Goal: Task Accomplishment & Management: Manage account settings

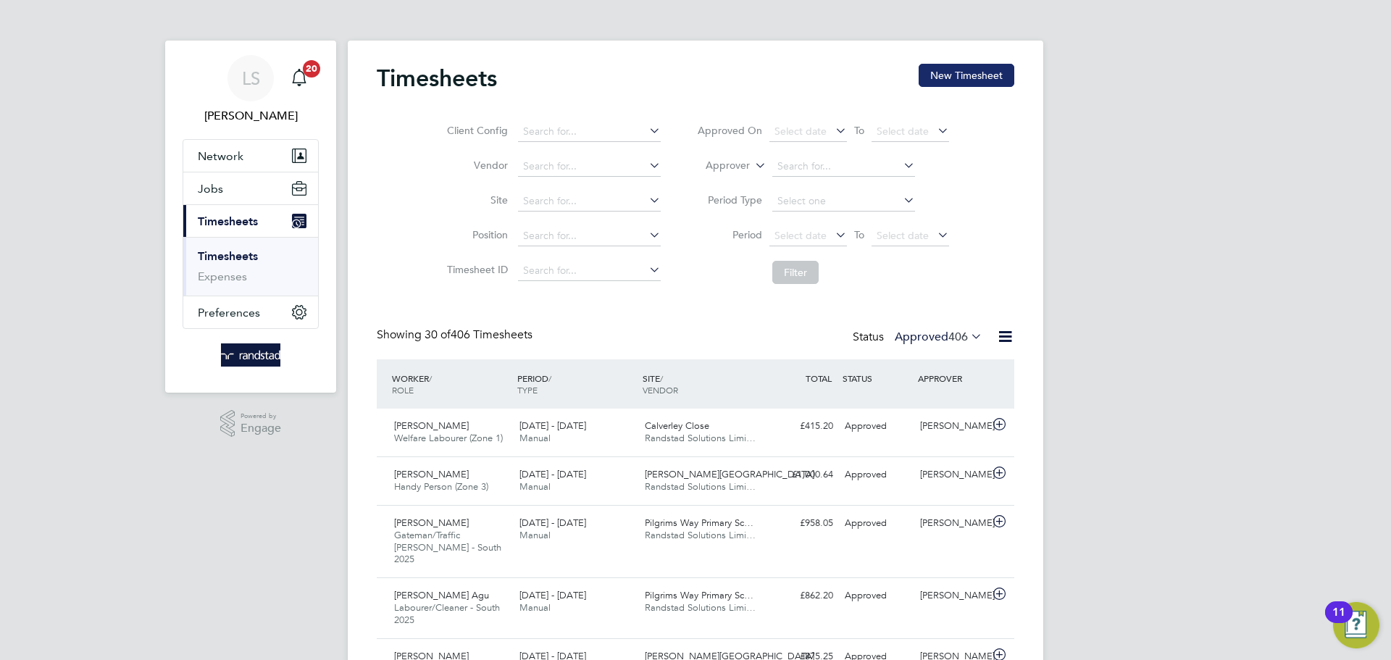
click at [980, 79] on button "New Timesheet" at bounding box center [967, 75] width 96 height 23
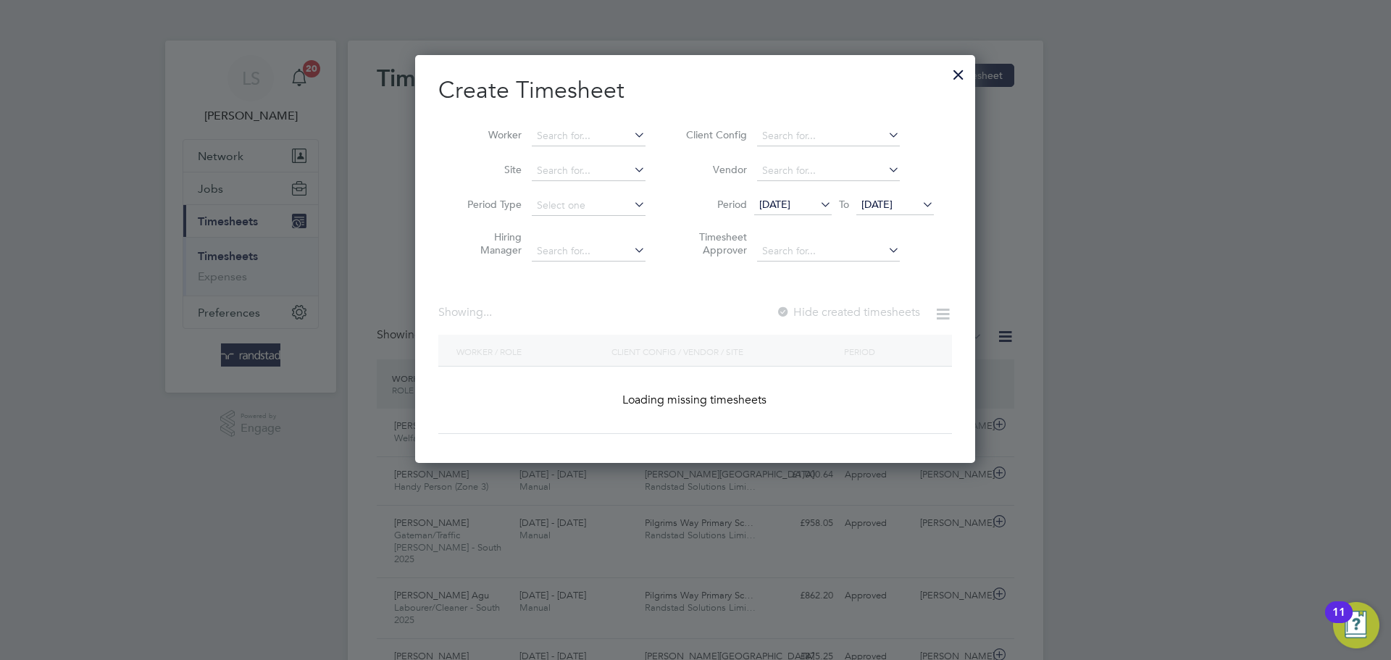
click at [569, 156] on li "Site" at bounding box center [550, 171] width 225 height 35
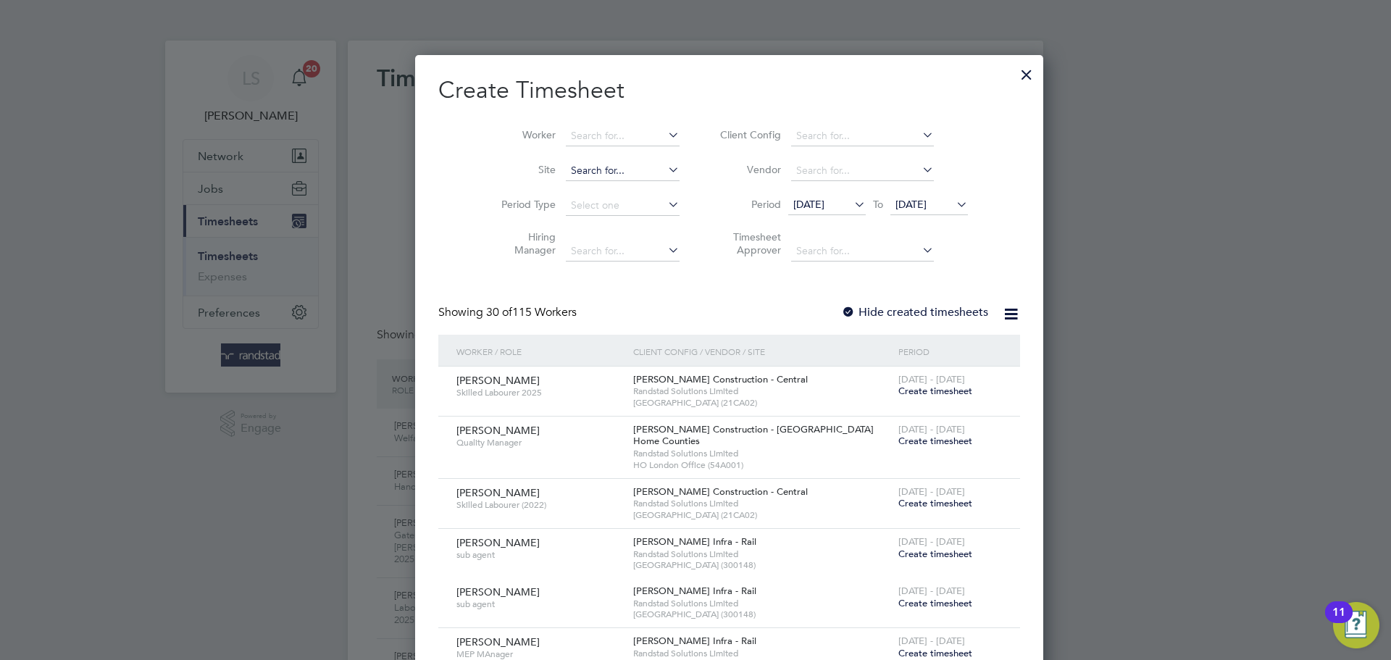
click at [566, 166] on input at bounding box center [623, 171] width 114 height 20
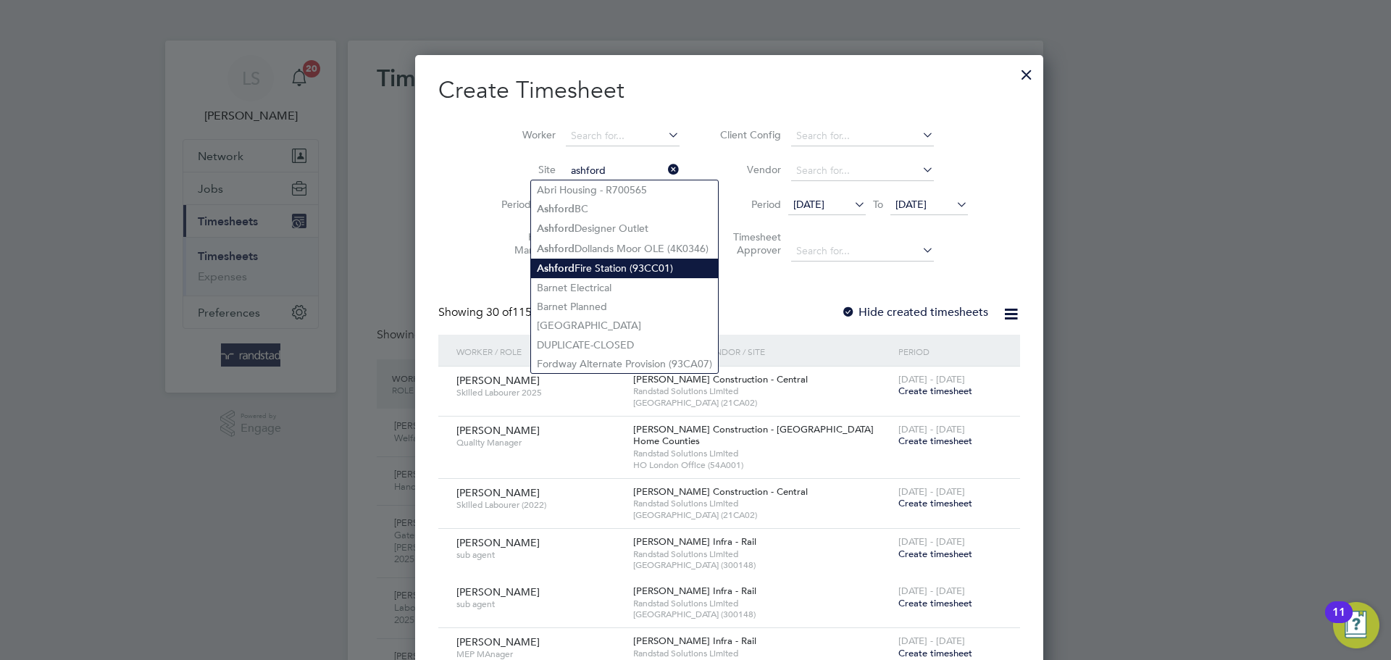
click at [606, 264] on li "[GEOGRAPHIC_DATA] (93CC01)" at bounding box center [624, 269] width 187 height 20
type input "[GEOGRAPHIC_DATA] (93CC01)"
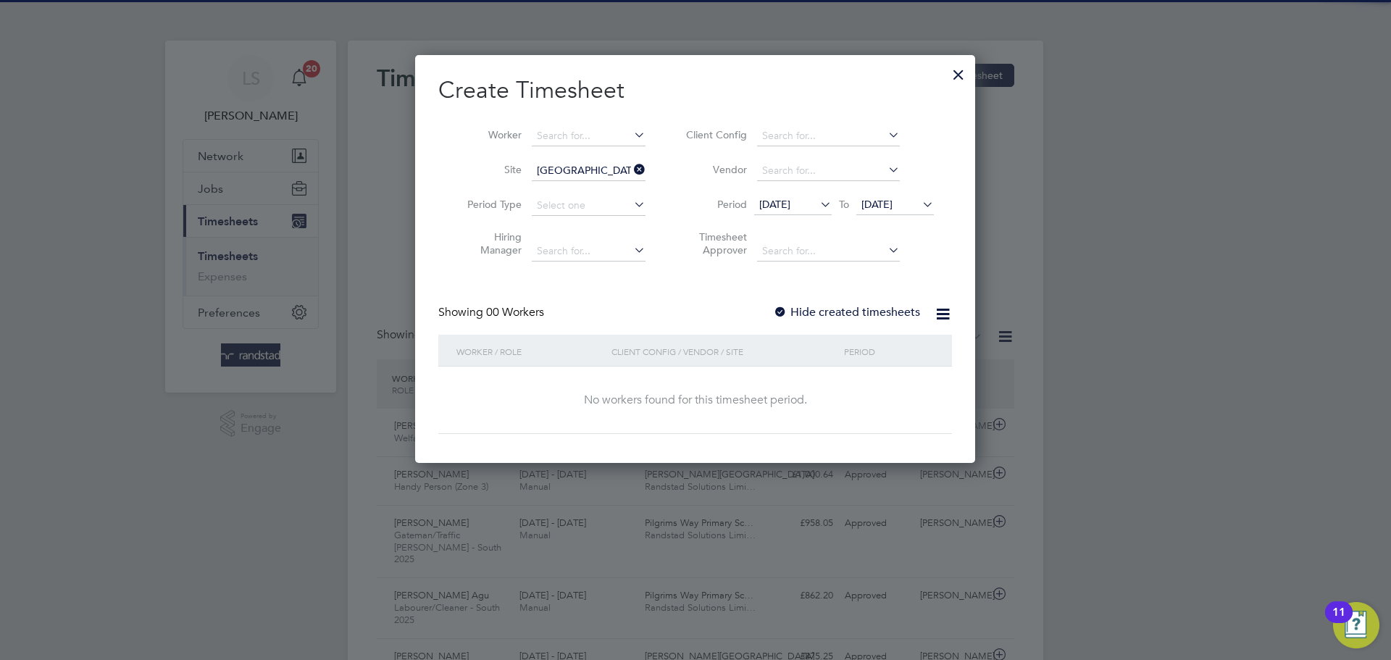
click at [817, 315] on label "Hide created timesheets" at bounding box center [846, 312] width 147 height 14
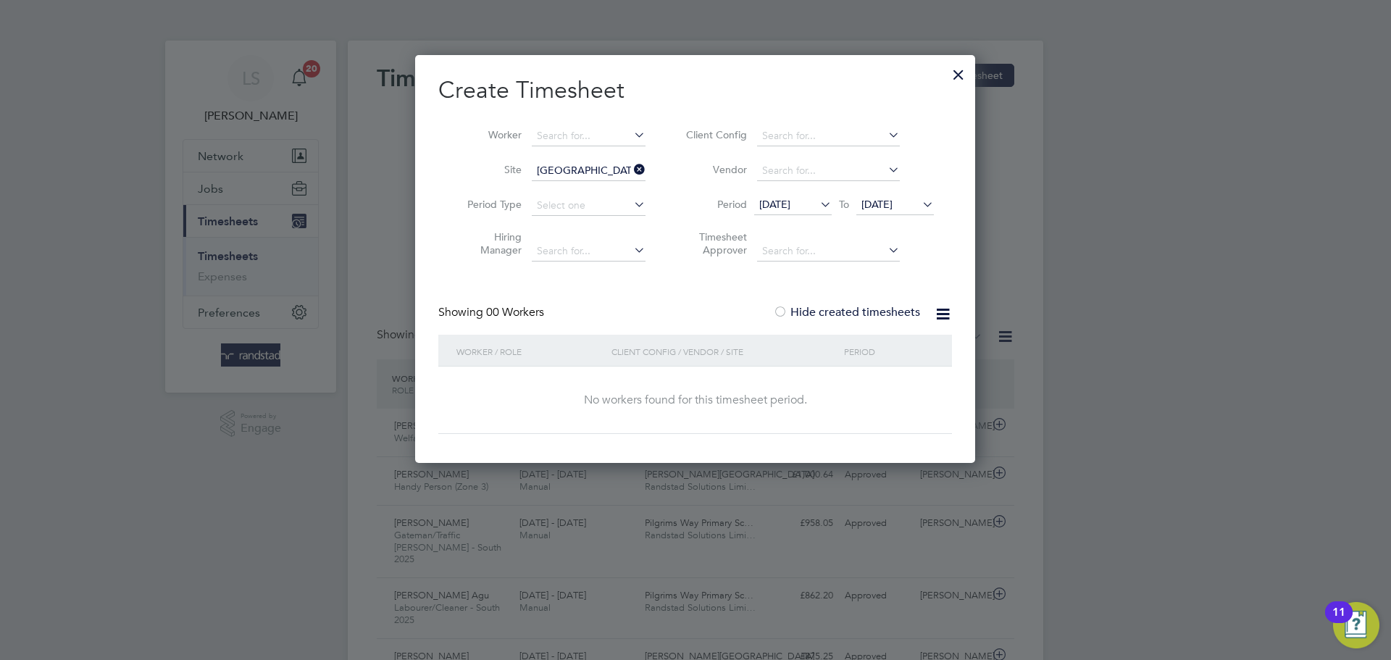
click at [893, 204] on span "[DATE]" at bounding box center [876, 204] width 31 height 13
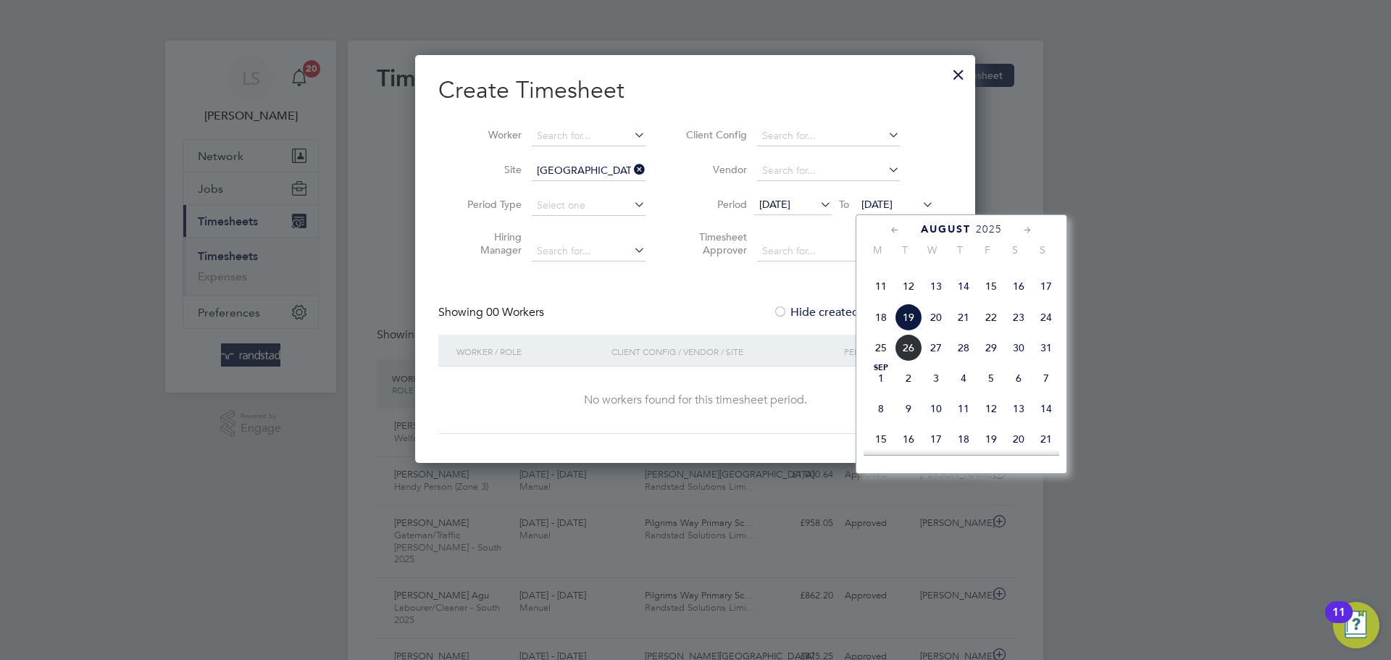
click at [917, 362] on span "26" at bounding box center [909, 348] width 28 height 28
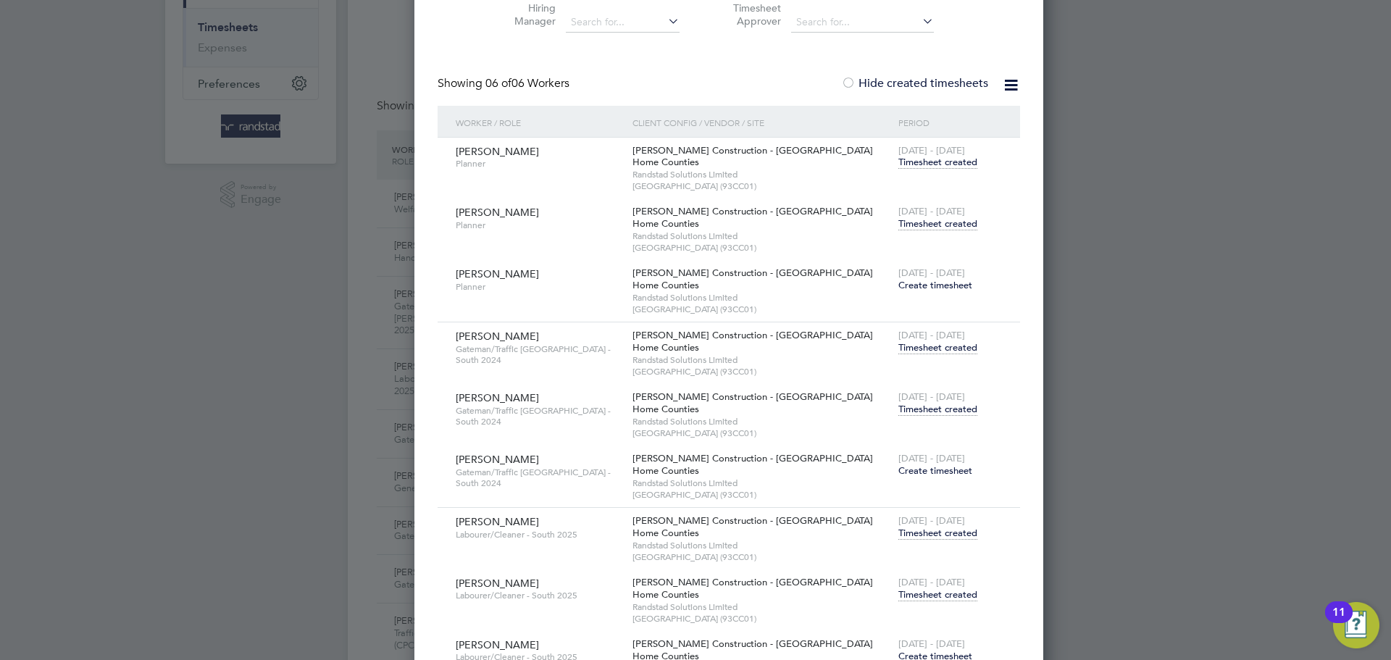
click at [898, 404] on span "Timesheet created" at bounding box center [937, 409] width 79 height 13
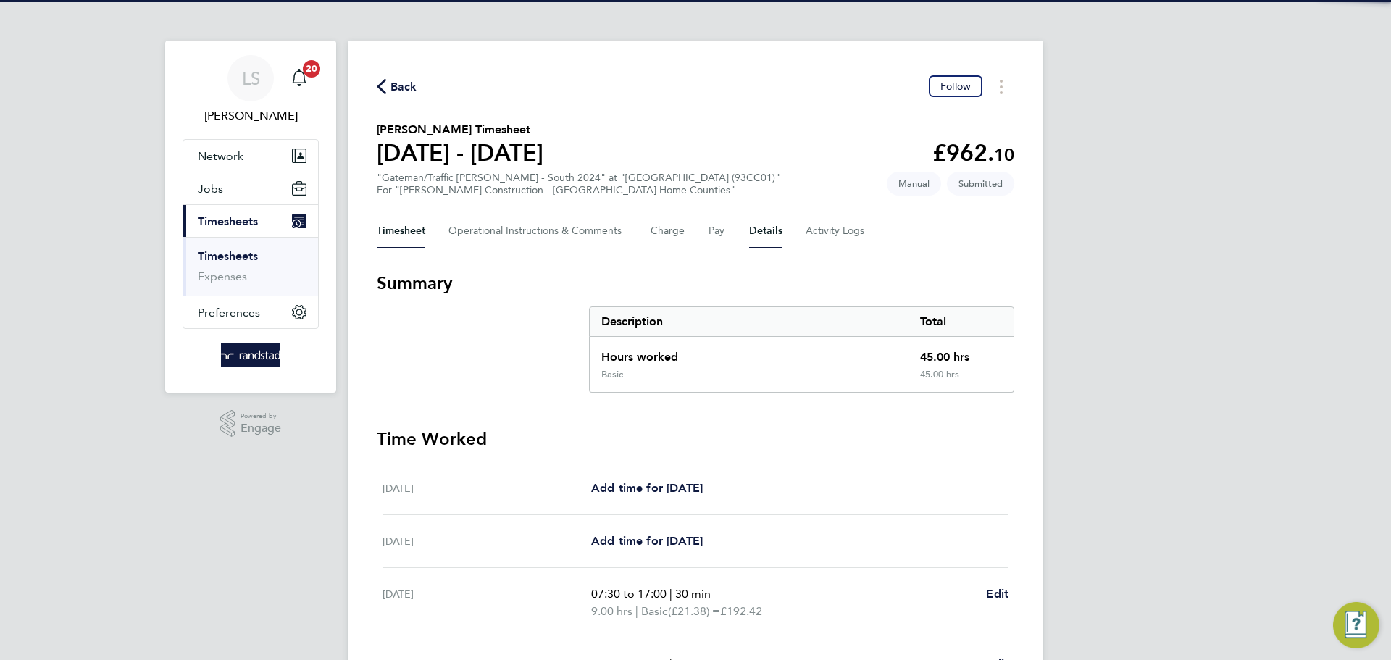
click at [767, 230] on button "Details" at bounding box center [765, 231] width 33 height 35
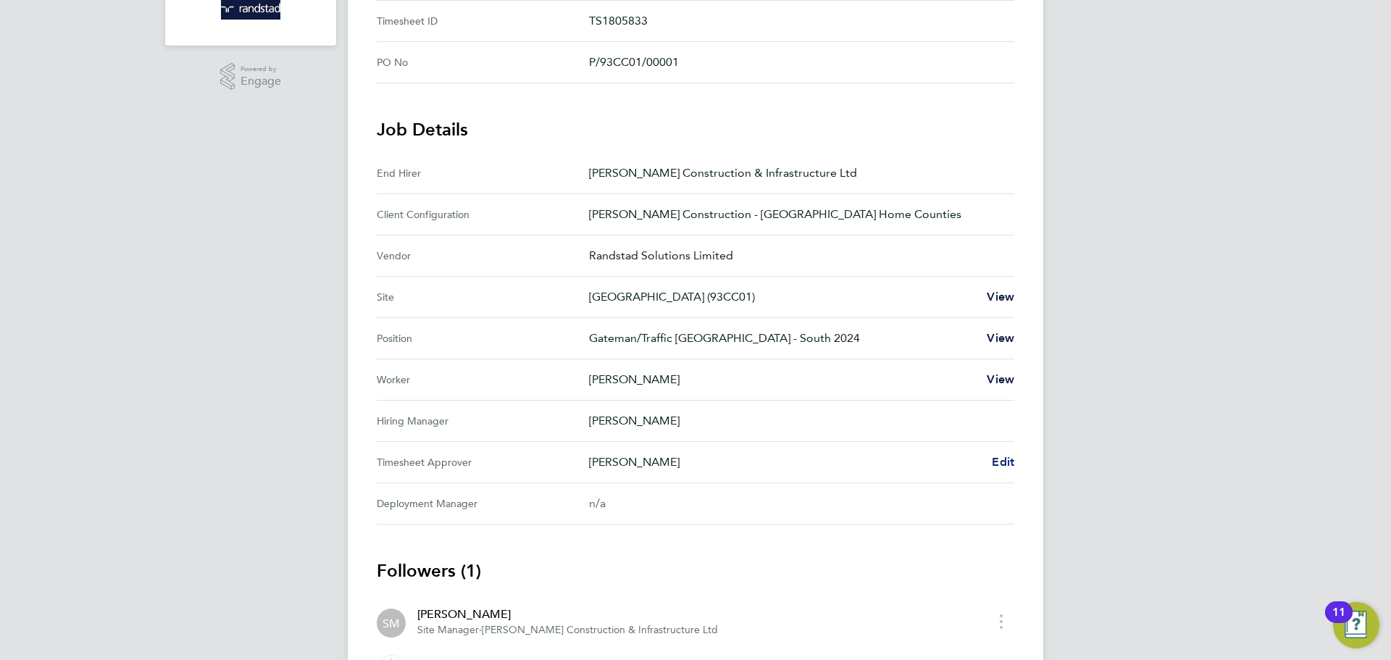
click at [997, 462] on span "Edit" at bounding box center [1003, 462] width 22 height 14
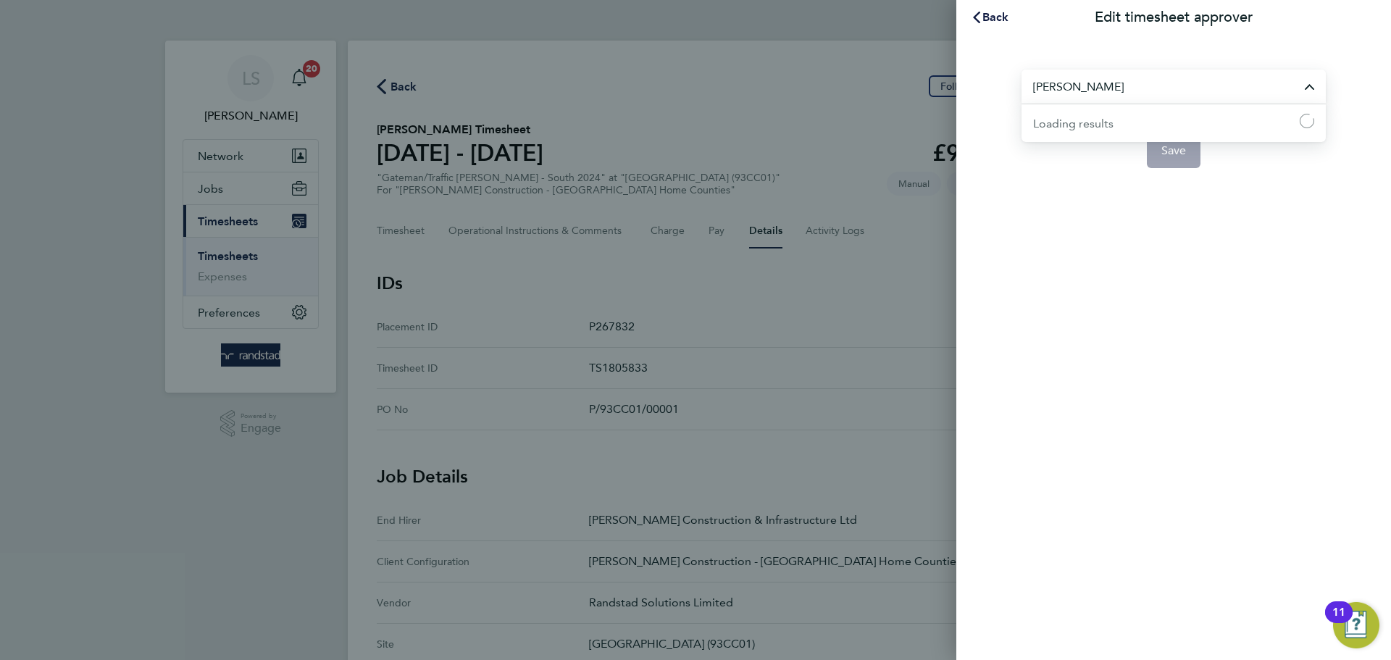
click at [1074, 93] on input "[PERSON_NAME]" at bounding box center [1174, 87] width 304 height 34
click at [1075, 114] on span "[PERSON_NAME]" at bounding box center [1079, 122] width 93 height 17
type input "[PERSON_NAME]"
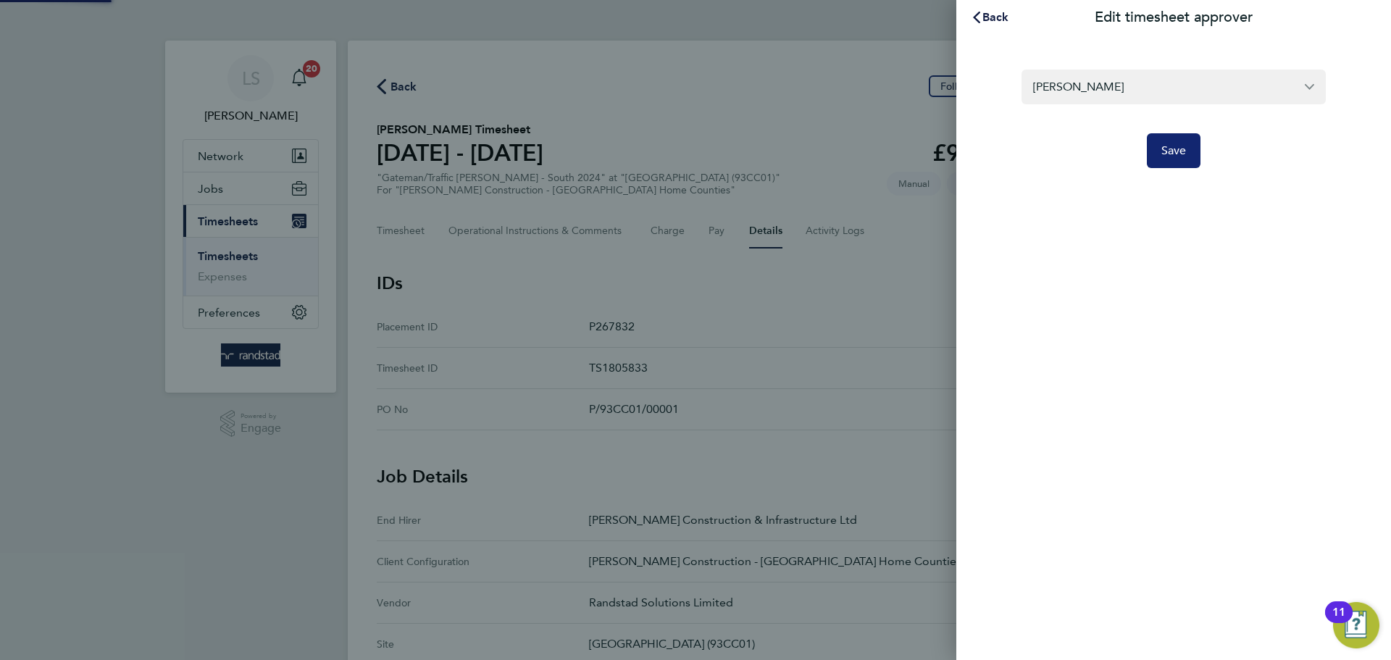
click at [1155, 156] on button "Save" at bounding box center [1174, 150] width 54 height 35
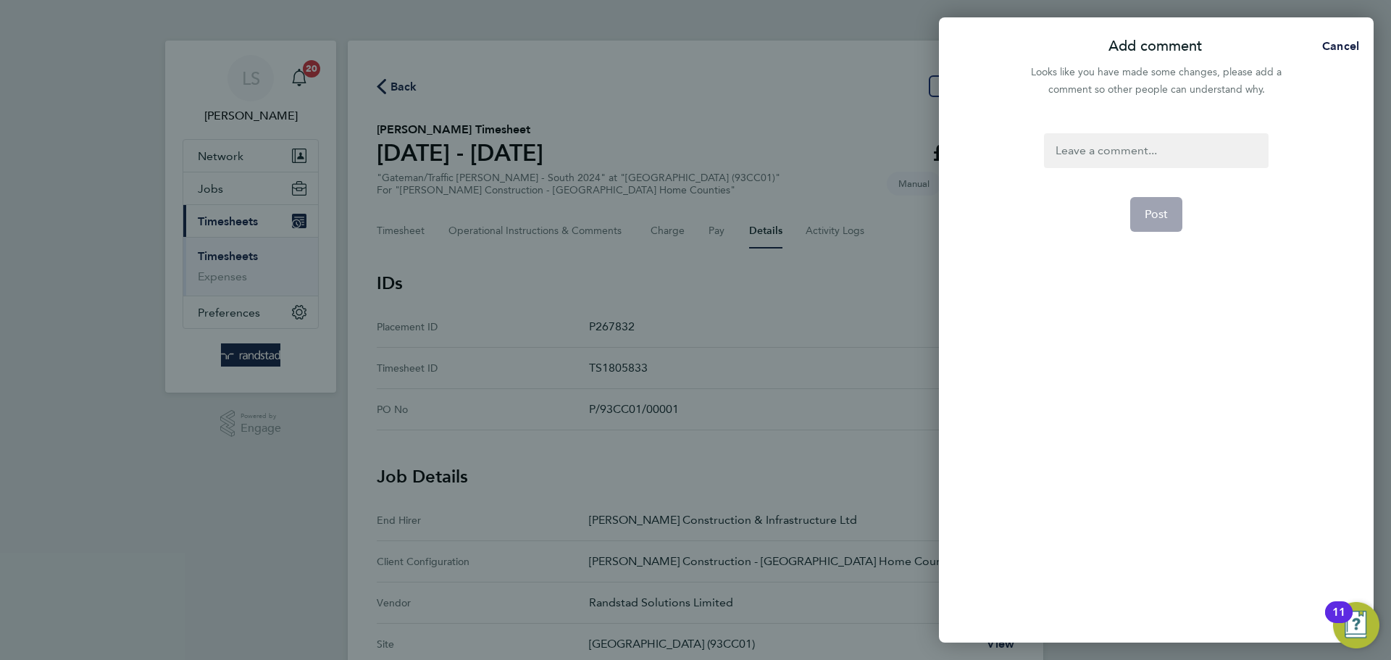
click at [1149, 156] on div at bounding box center [1156, 150] width 224 height 35
click at [1146, 156] on div at bounding box center [1156, 150] width 224 height 35
click at [1161, 201] on button "Post" at bounding box center [1156, 214] width 53 height 35
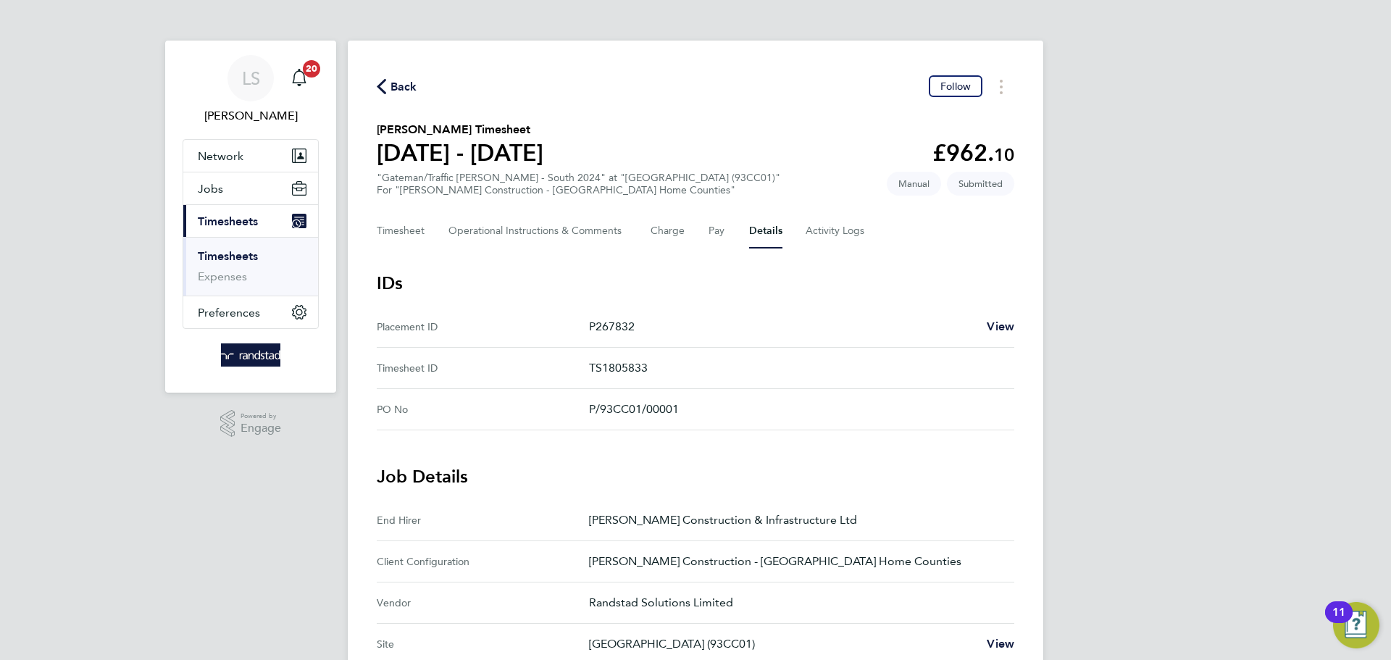
click at [404, 87] on span "Back" at bounding box center [404, 86] width 27 height 17
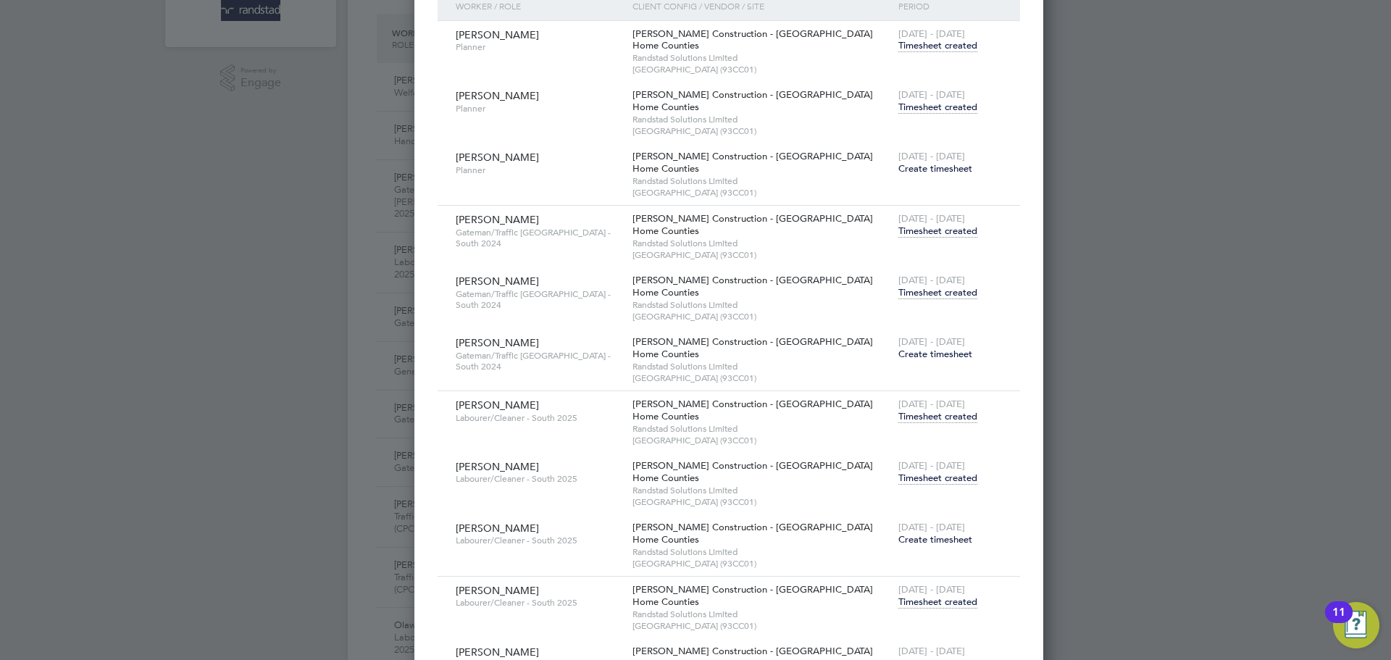
click at [895, 485] on div "[DATE] - [DATE] Timesheet created" at bounding box center [950, 472] width 111 height 39
click at [898, 475] on span "Timesheet created" at bounding box center [937, 478] width 79 height 13
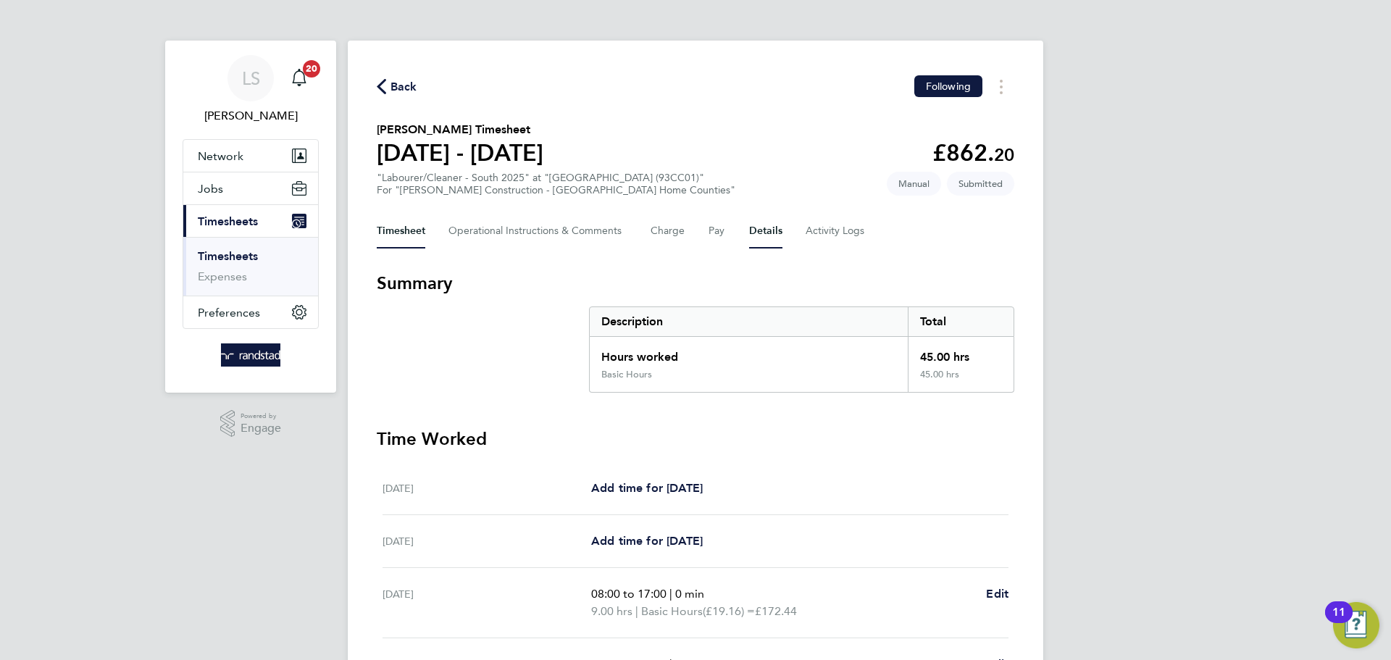
click at [771, 233] on button "Details" at bounding box center [765, 231] width 33 height 35
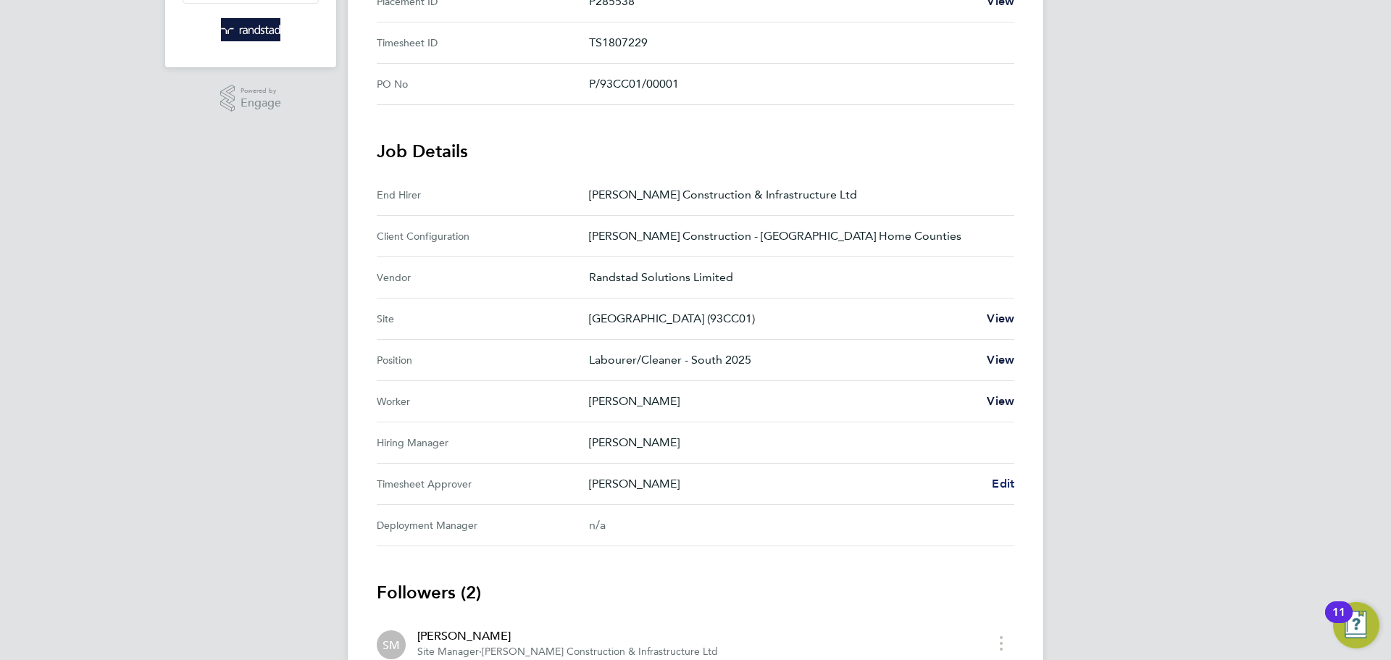
click at [993, 484] on span "Edit" at bounding box center [1003, 484] width 22 height 14
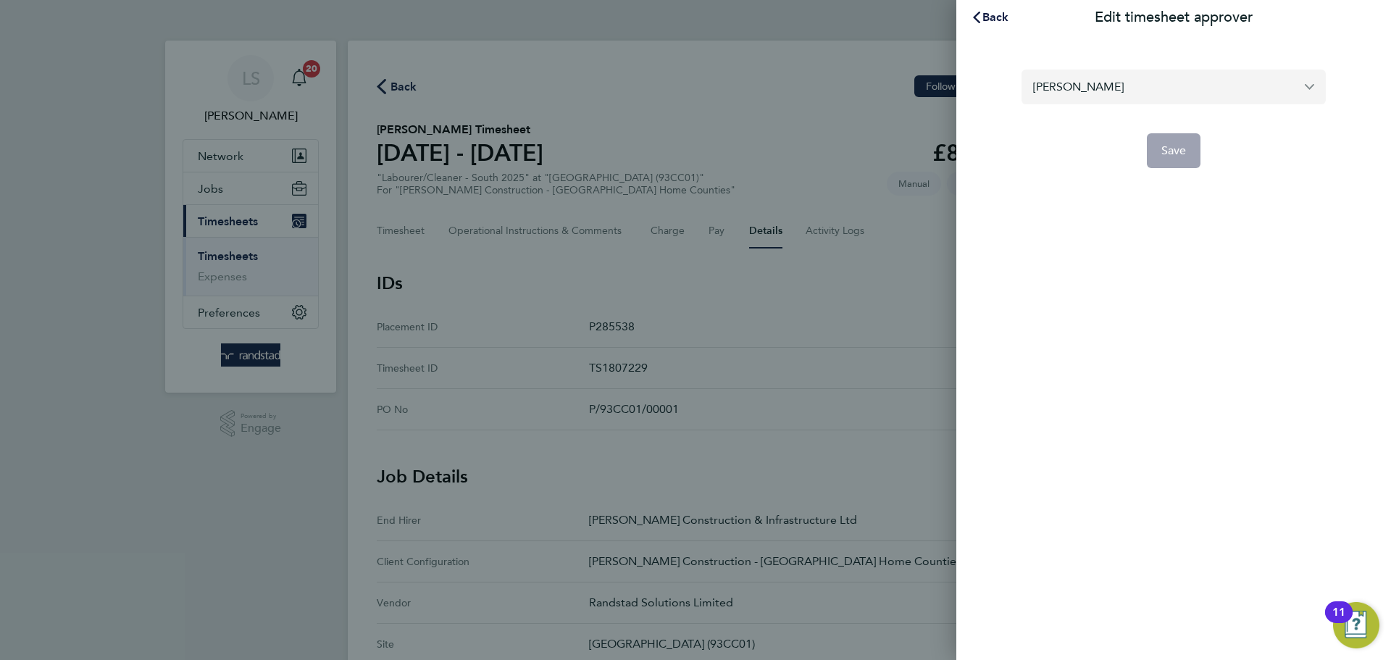
click at [1190, 90] on input "[PERSON_NAME]" at bounding box center [1174, 87] width 304 height 34
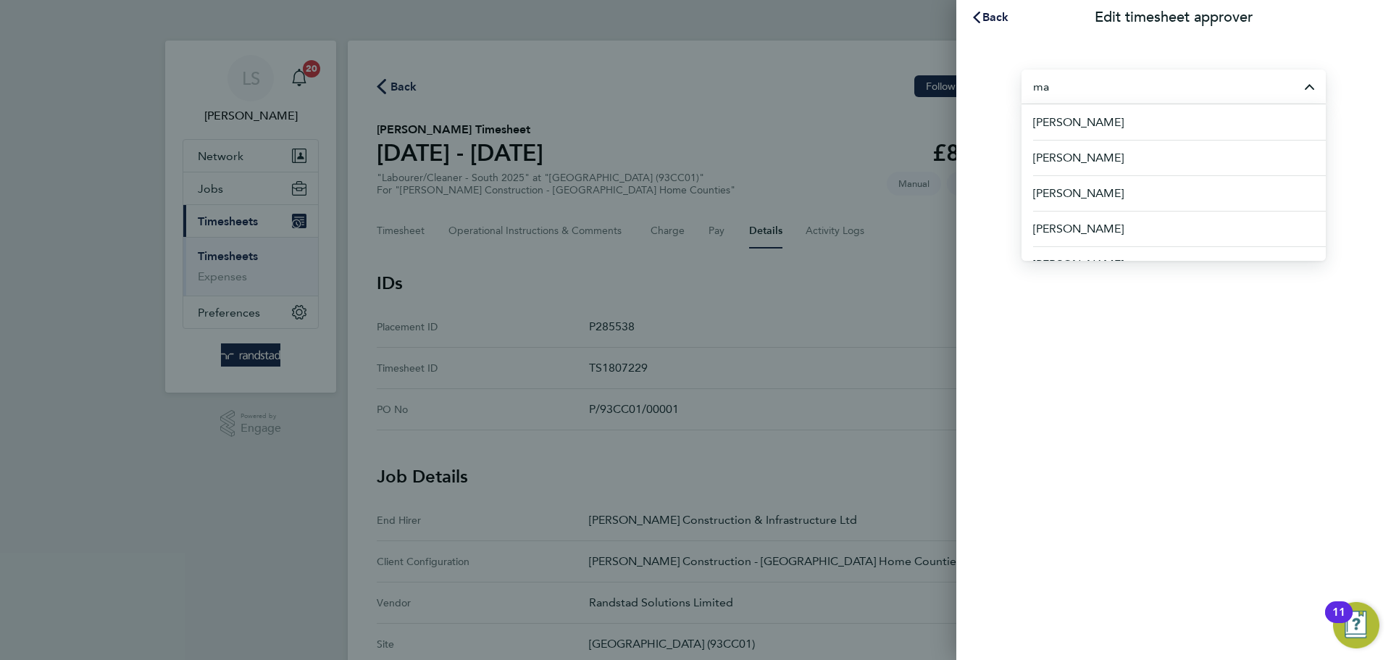
type input "m"
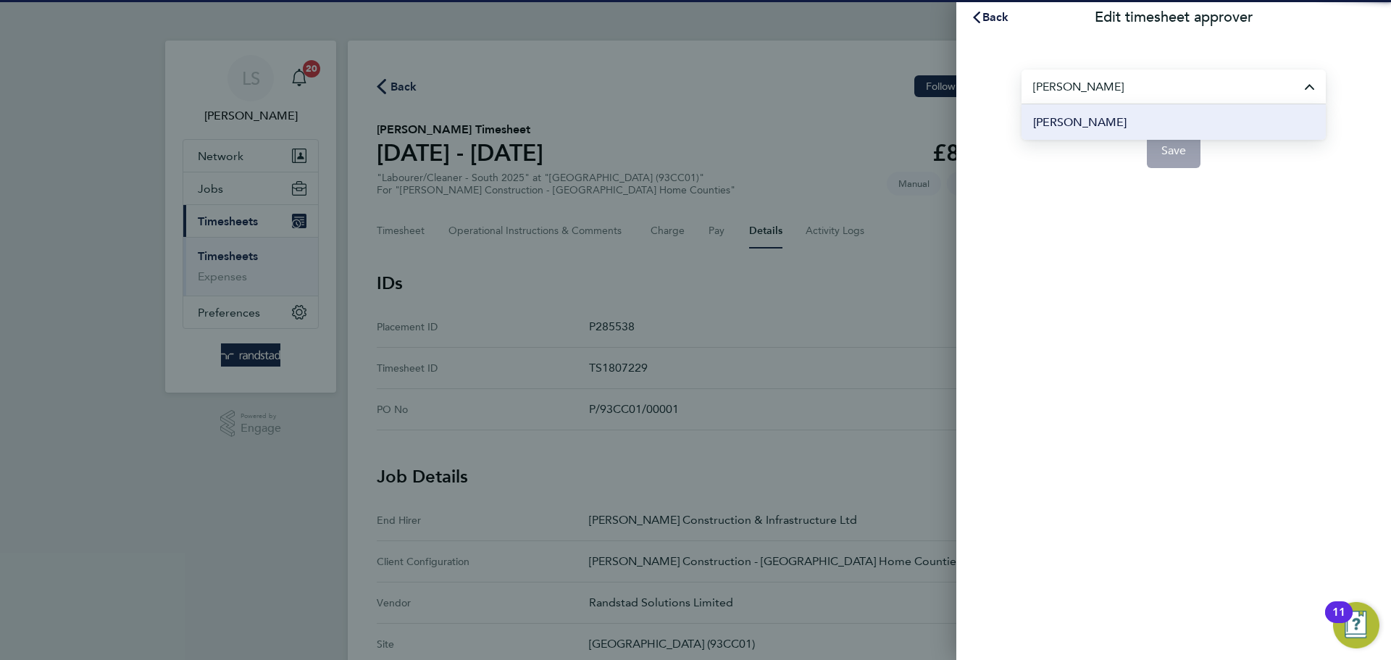
click at [1173, 115] on li "[PERSON_NAME]" at bounding box center [1174, 122] width 304 height 36
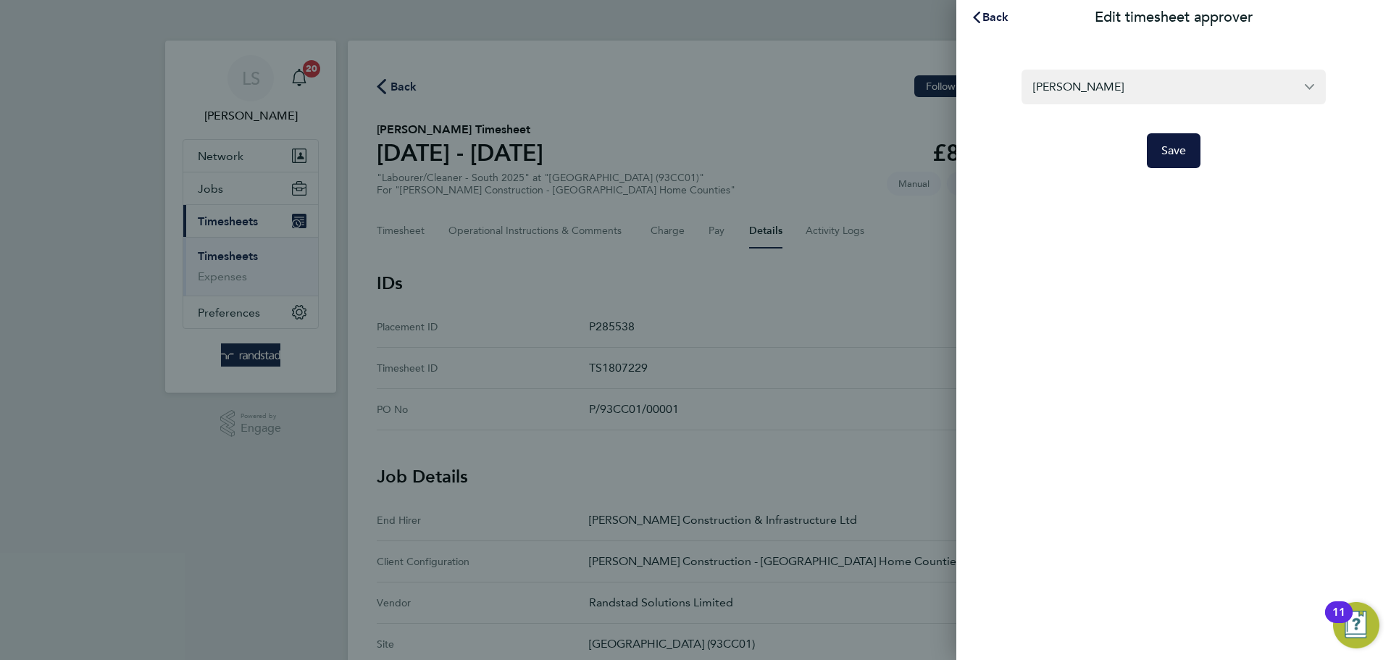
type input "[PERSON_NAME]"
click at [1179, 141] on button "Save" at bounding box center [1174, 150] width 54 height 35
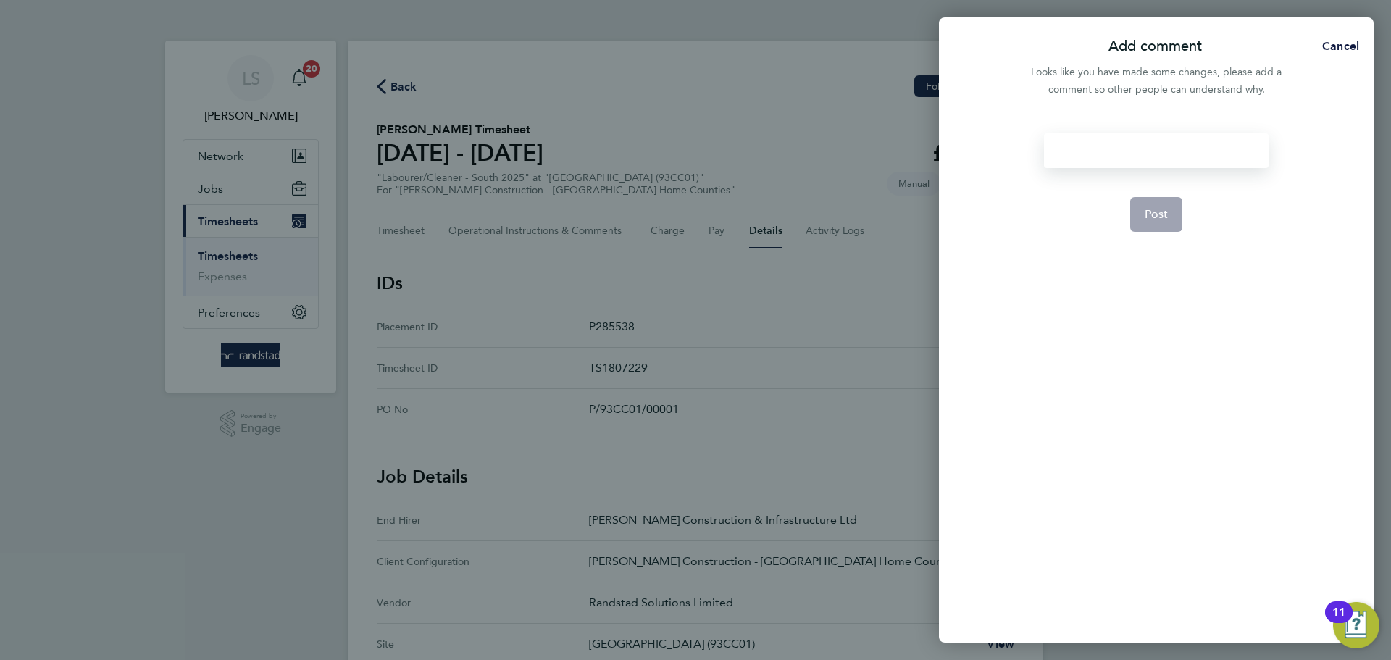
click at [1161, 151] on div at bounding box center [1156, 150] width 224 height 35
click at [1188, 211] on form "t/s approver Post" at bounding box center [1155, 297] width 235 height 328
click at [1177, 214] on button "Post" at bounding box center [1156, 214] width 53 height 35
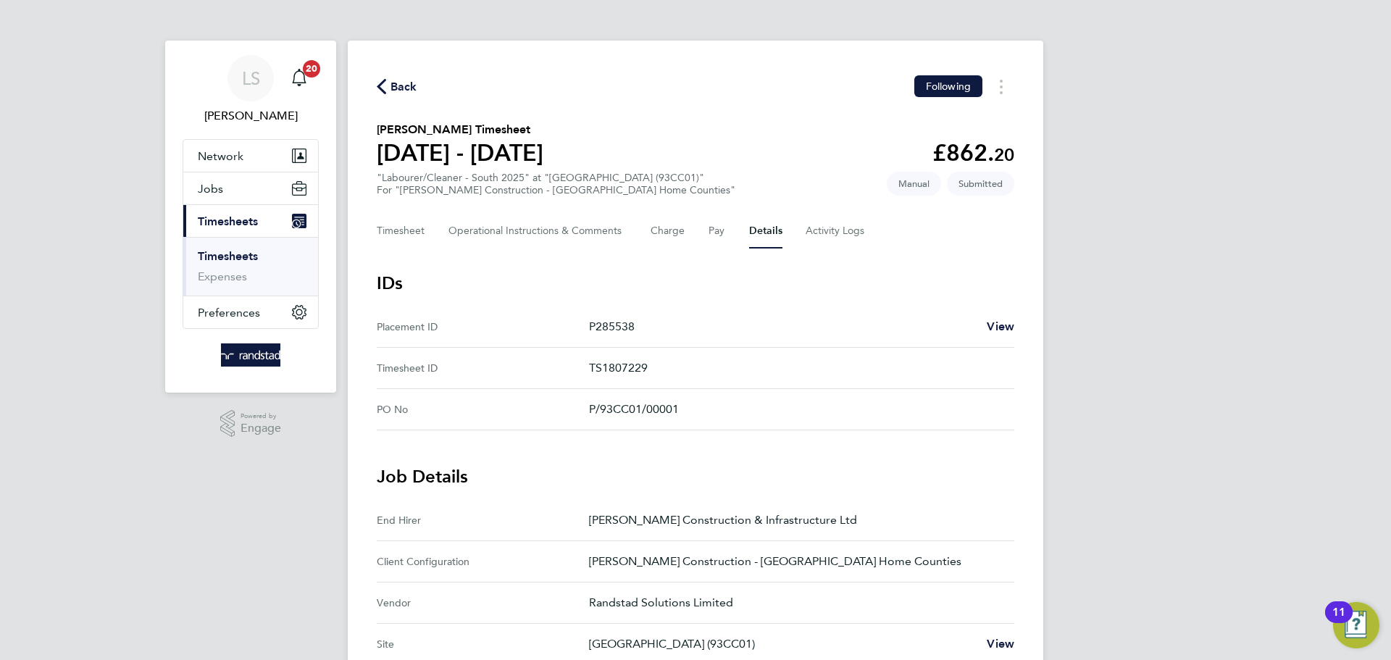
click at [404, 98] on div "Back Following [PERSON_NAME] Timesheet [DATE] - [DATE] £862. 20 "Labourer/Clean…" at bounding box center [696, 584] width 696 height 1086
click at [401, 93] on span "Back" at bounding box center [404, 86] width 27 height 17
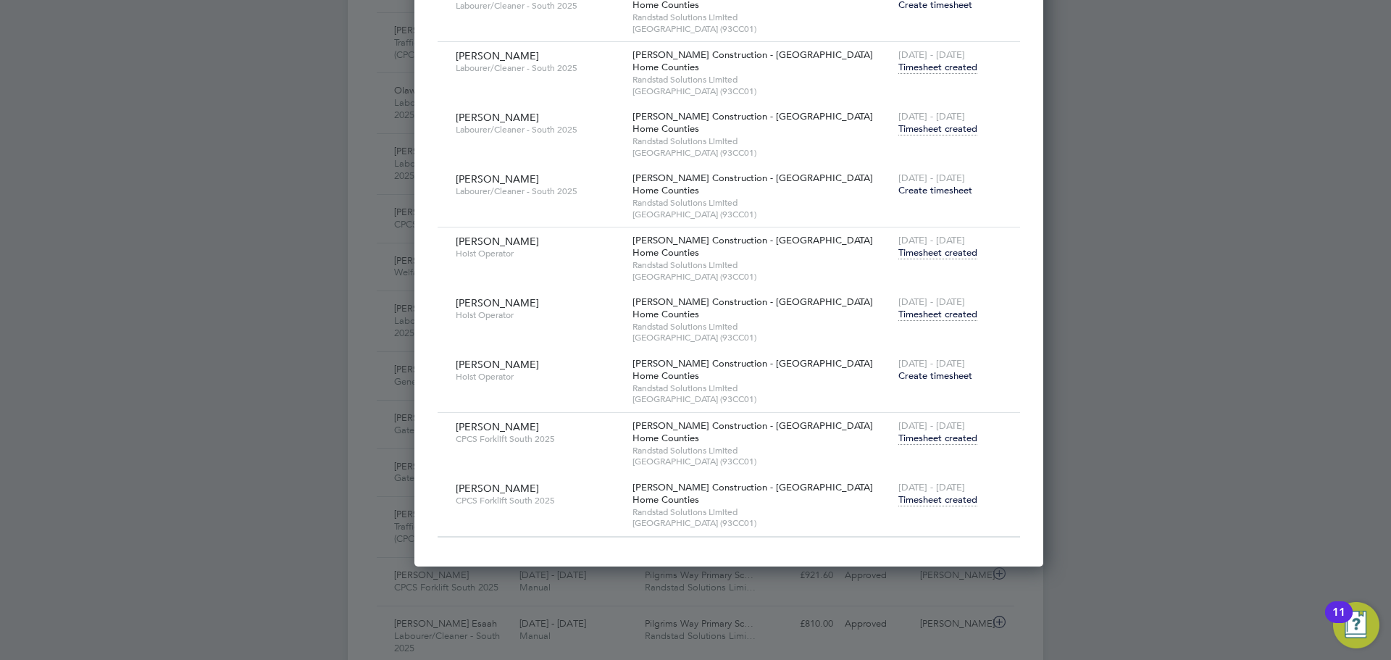
click at [898, 498] on span "Timesheet created" at bounding box center [937, 499] width 79 height 13
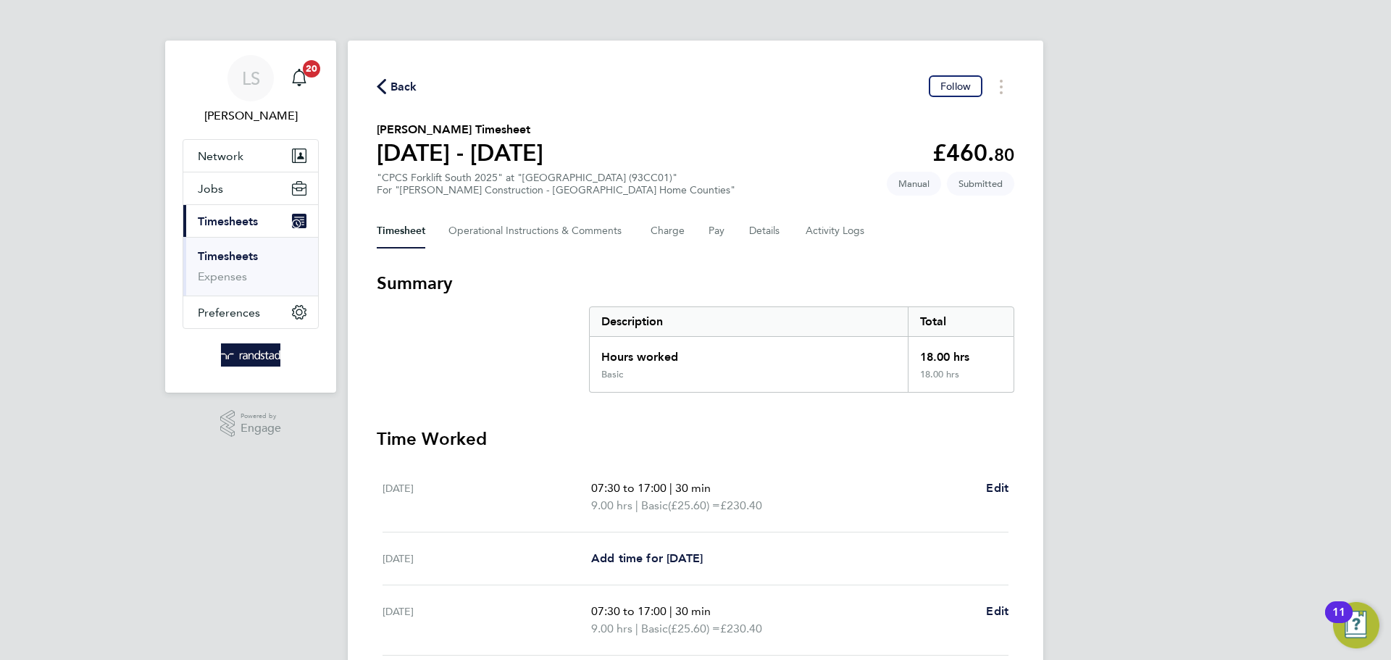
click at [792, 222] on div "Timesheet Operational Instructions & Comments Charge Pay Details Activity Logs" at bounding box center [696, 231] width 638 height 35
click at [774, 235] on button "Details" at bounding box center [765, 231] width 33 height 35
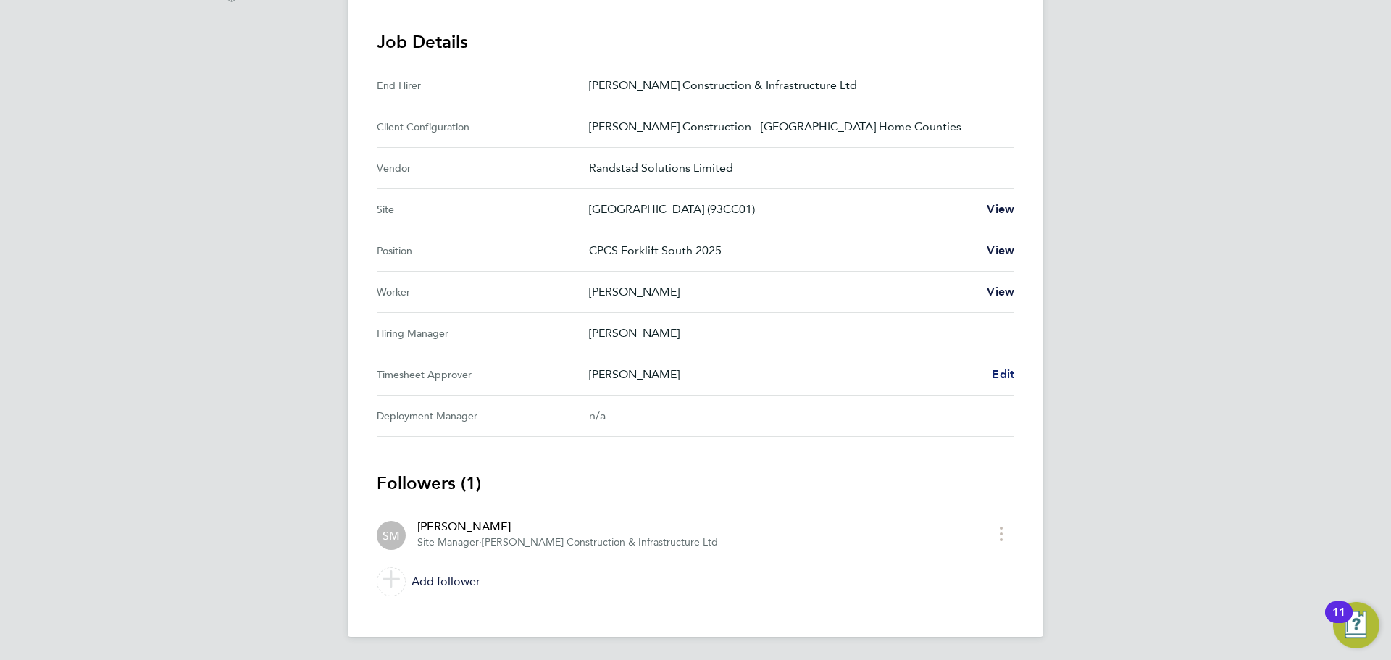
click at [1010, 375] on span "Edit" at bounding box center [1003, 374] width 22 height 14
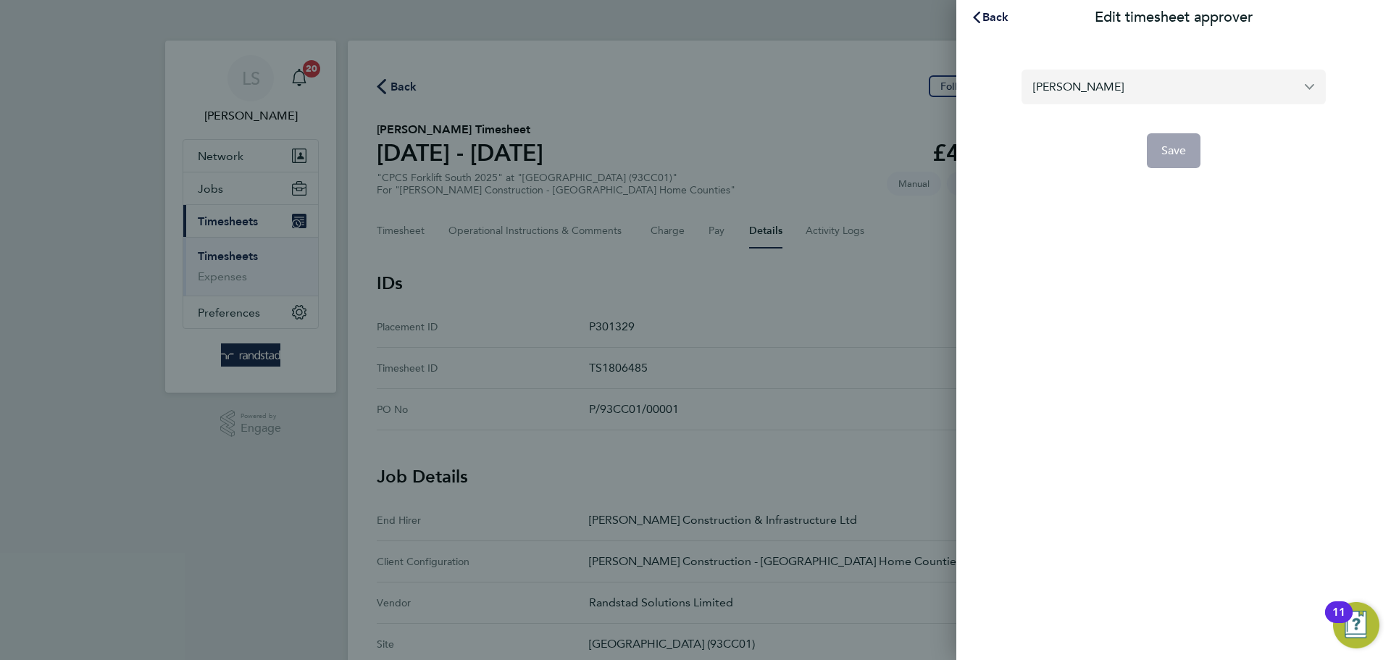
click at [1082, 88] on input "[PERSON_NAME]" at bounding box center [1174, 87] width 304 height 34
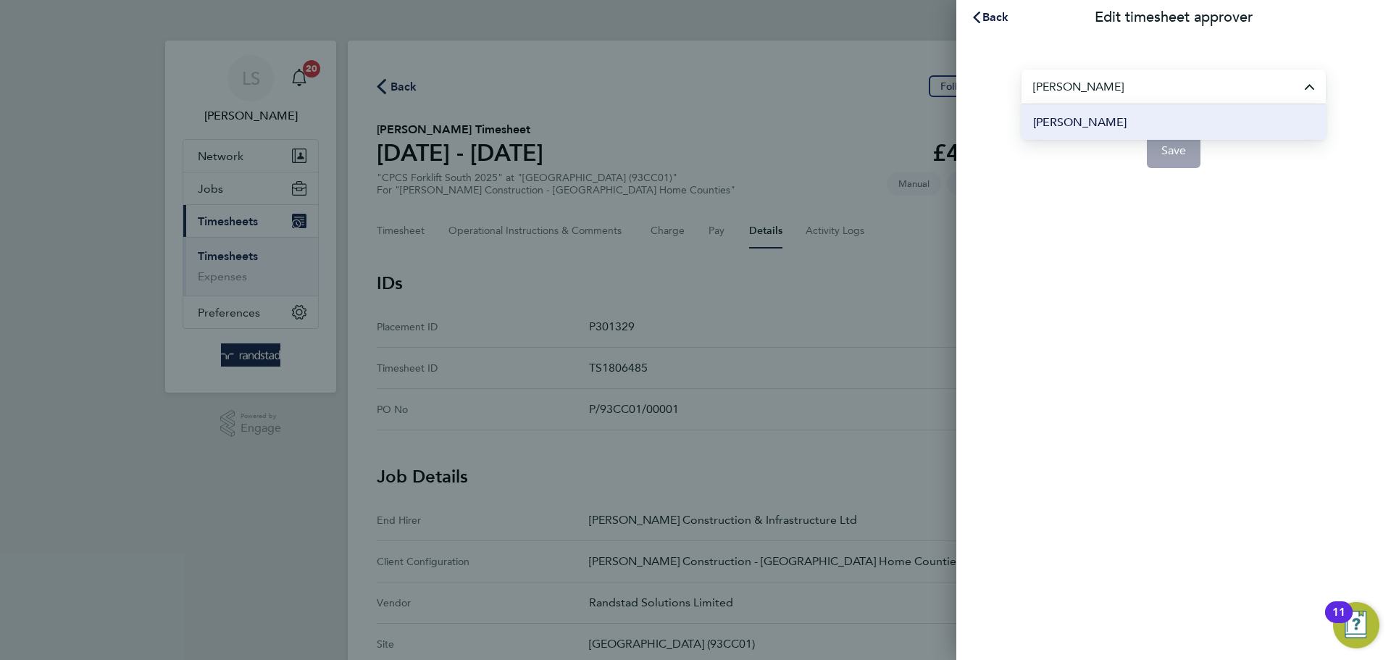
click at [1147, 120] on li "[PERSON_NAME]" at bounding box center [1174, 122] width 304 height 36
type input "[PERSON_NAME]"
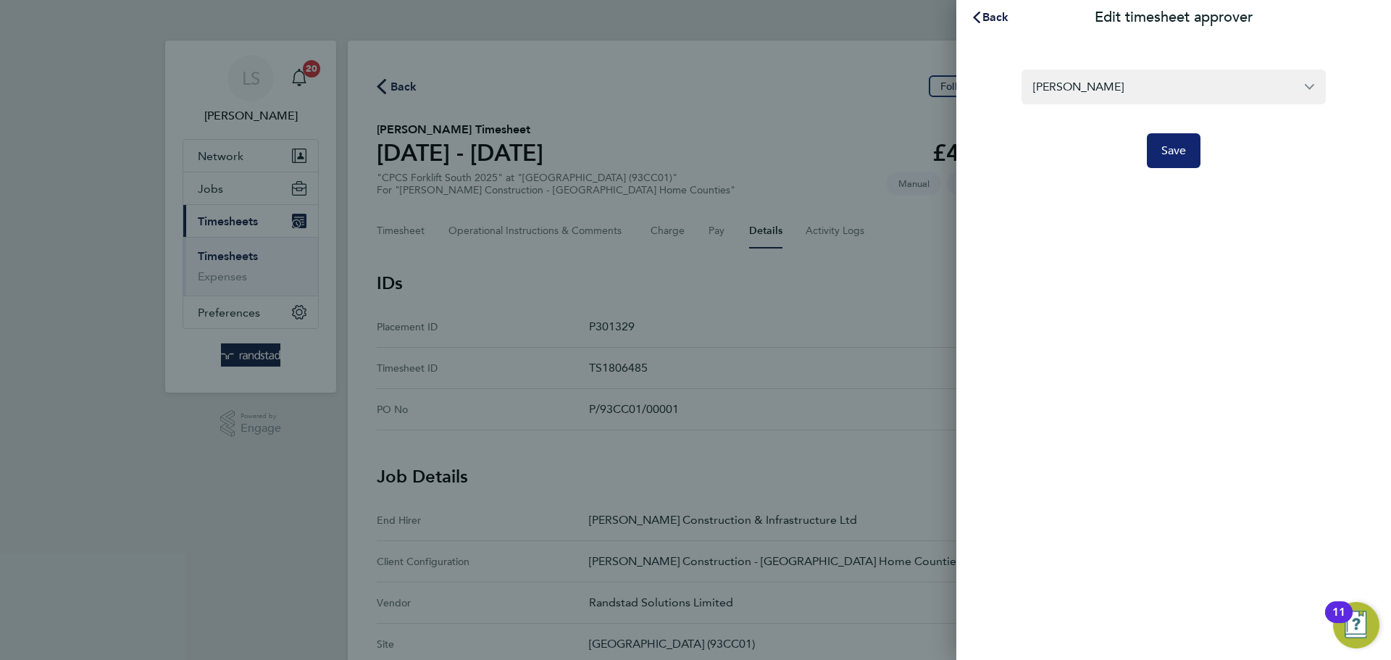
click at [1166, 148] on span "Save" at bounding box center [1173, 150] width 25 height 14
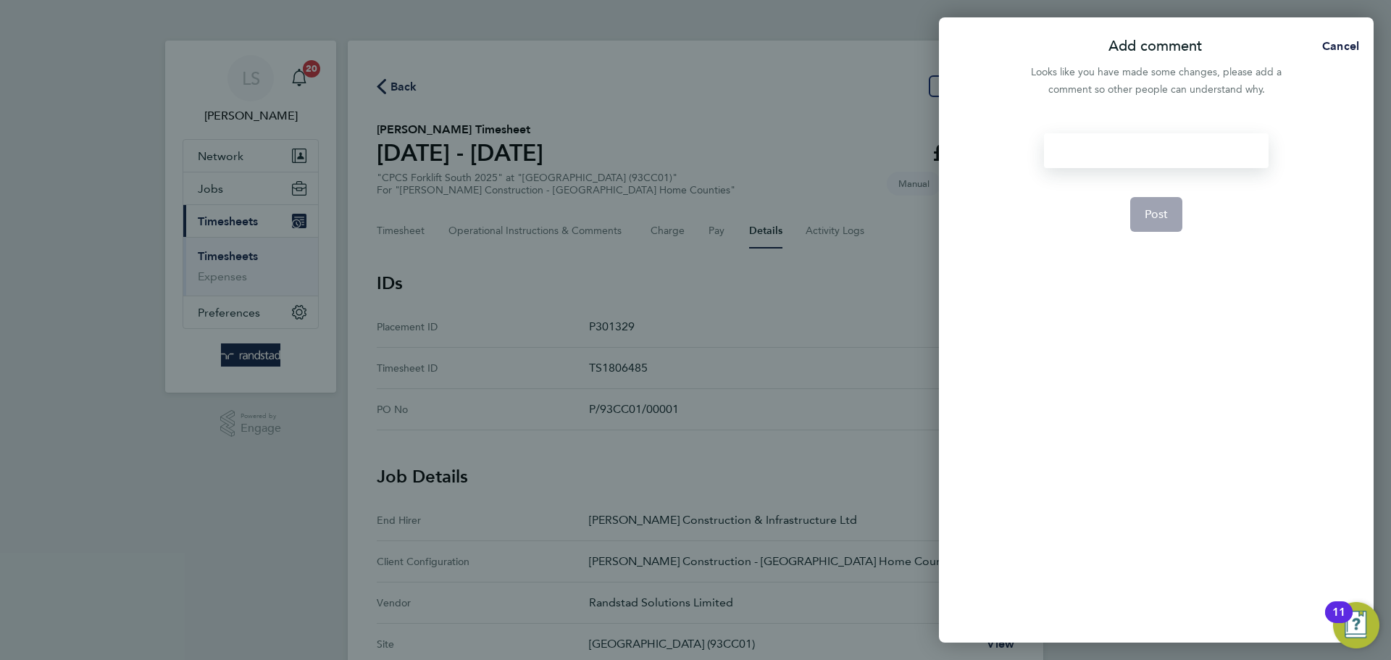
click at [1094, 157] on div at bounding box center [1156, 150] width 224 height 35
click at [1093, 157] on div at bounding box center [1156, 150] width 224 height 35
click at [1180, 213] on button "Post" at bounding box center [1156, 214] width 53 height 35
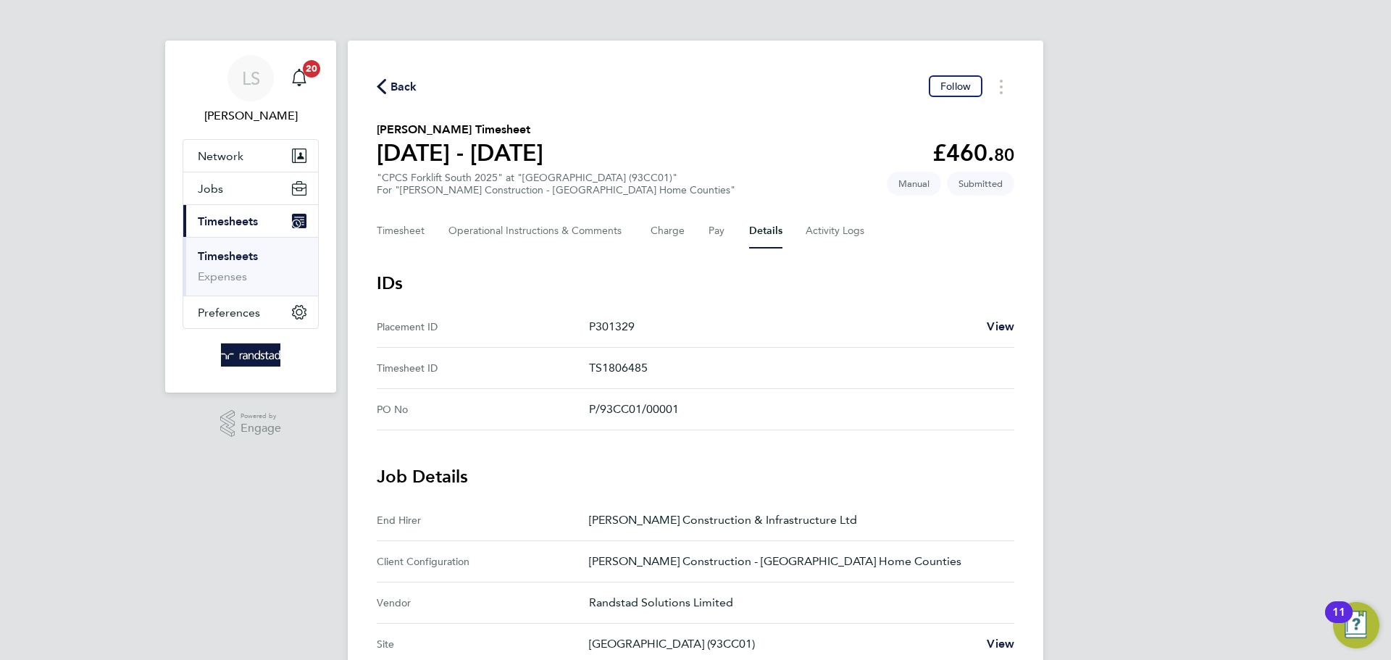
click at [401, 84] on span "Back" at bounding box center [404, 86] width 27 height 17
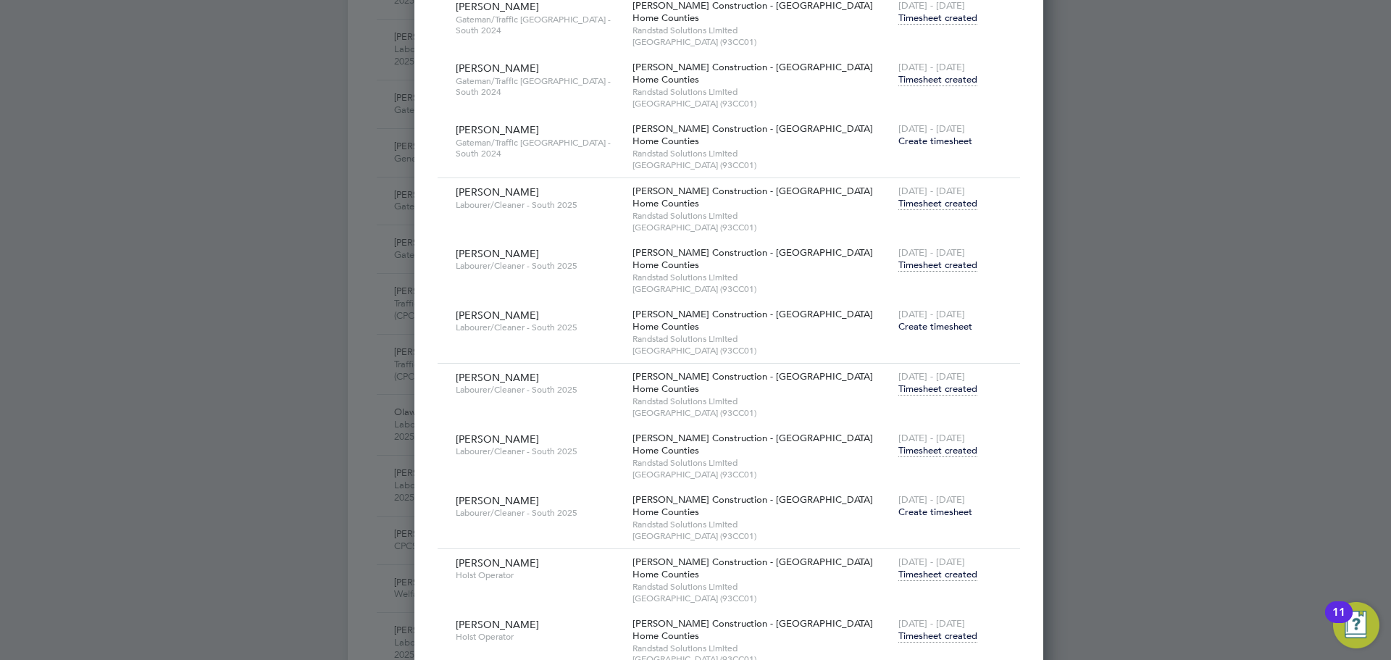
click at [898, 632] on span "Timesheet created" at bounding box center [937, 636] width 79 height 13
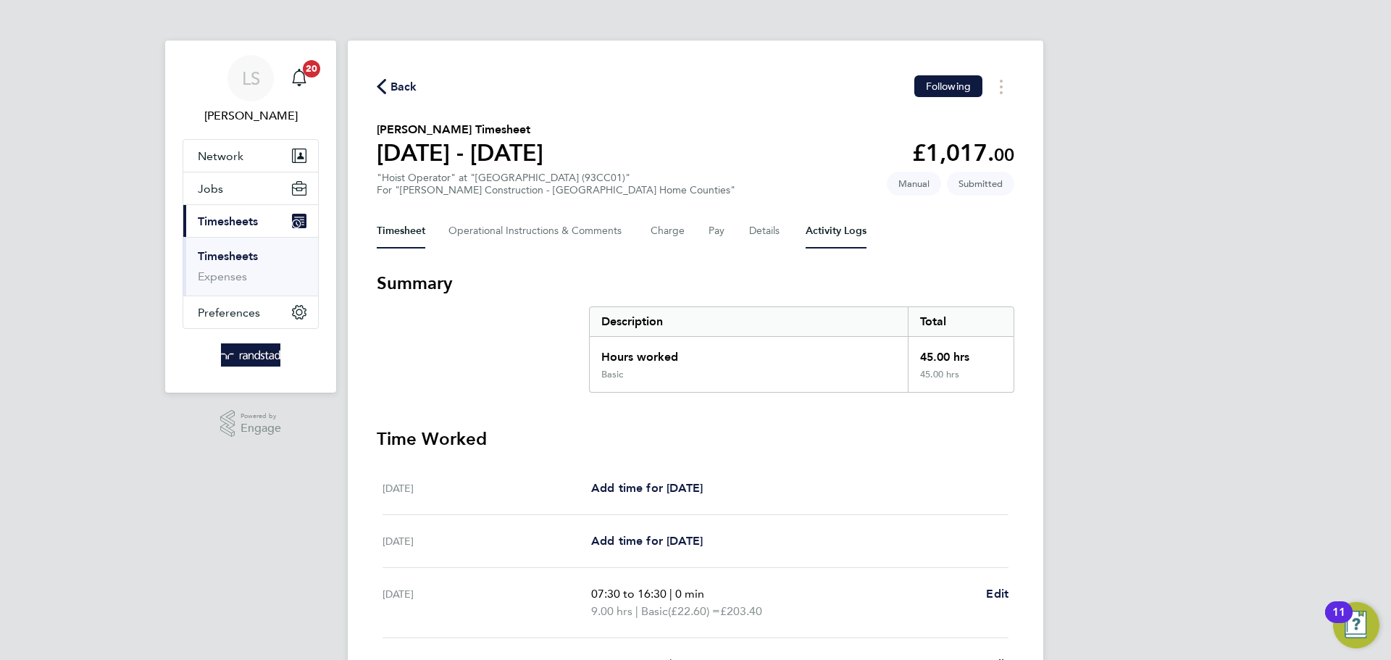
click at [818, 235] on Logs-tab "Activity Logs" at bounding box center [836, 231] width 61 height 35
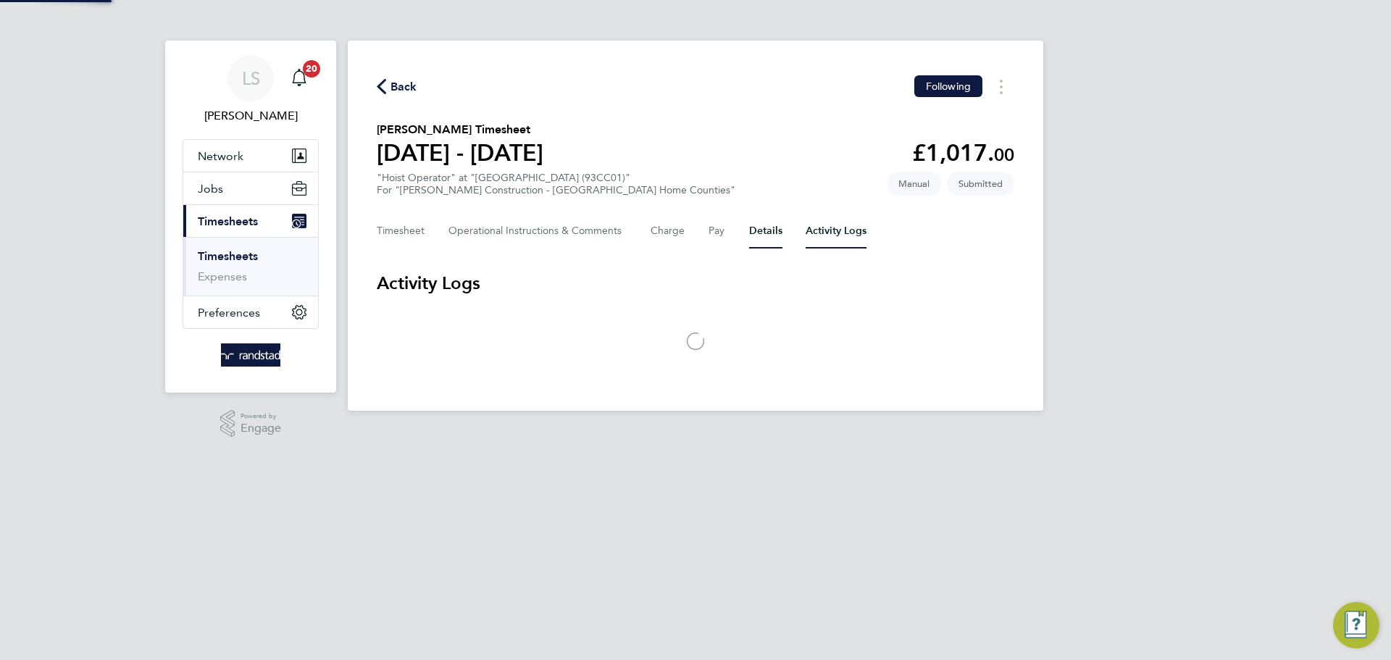
click at [780, 226] on button "Details" at bounding box center [765, 231] width 33 height 35
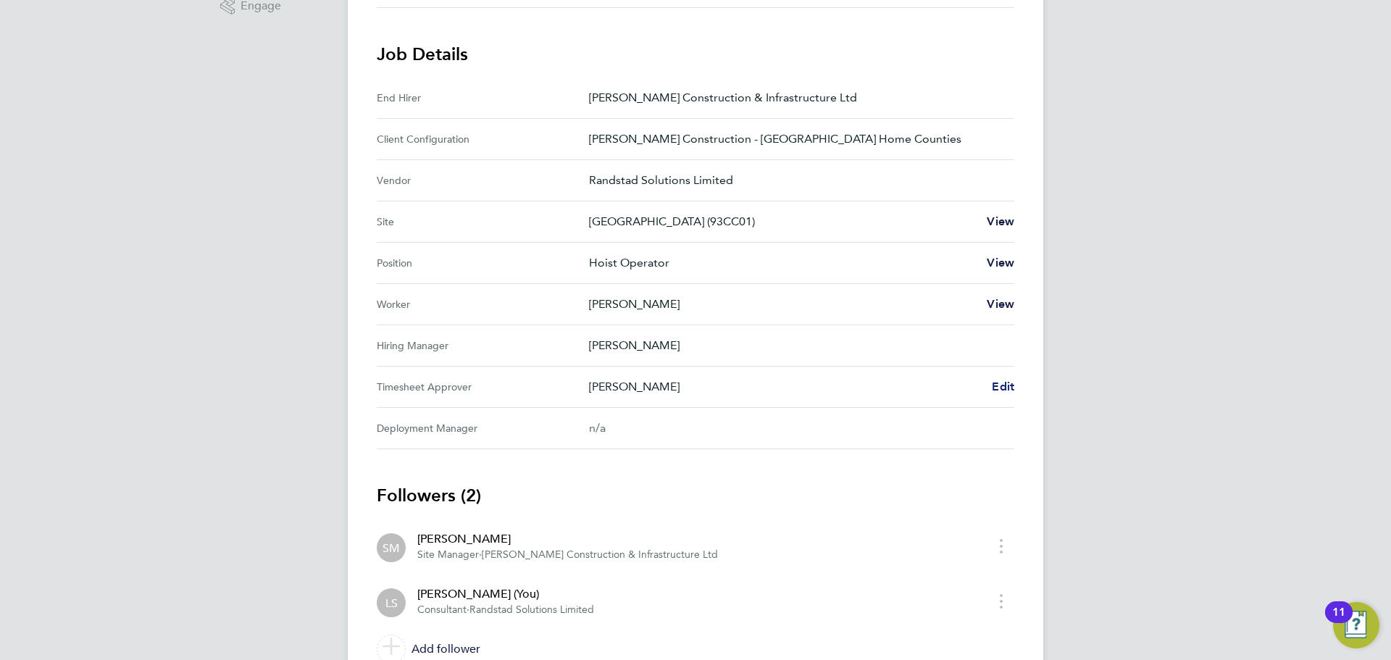
click at [996, 392] on span "Edit" at bounding box center [1003, 387] width 22 height 14
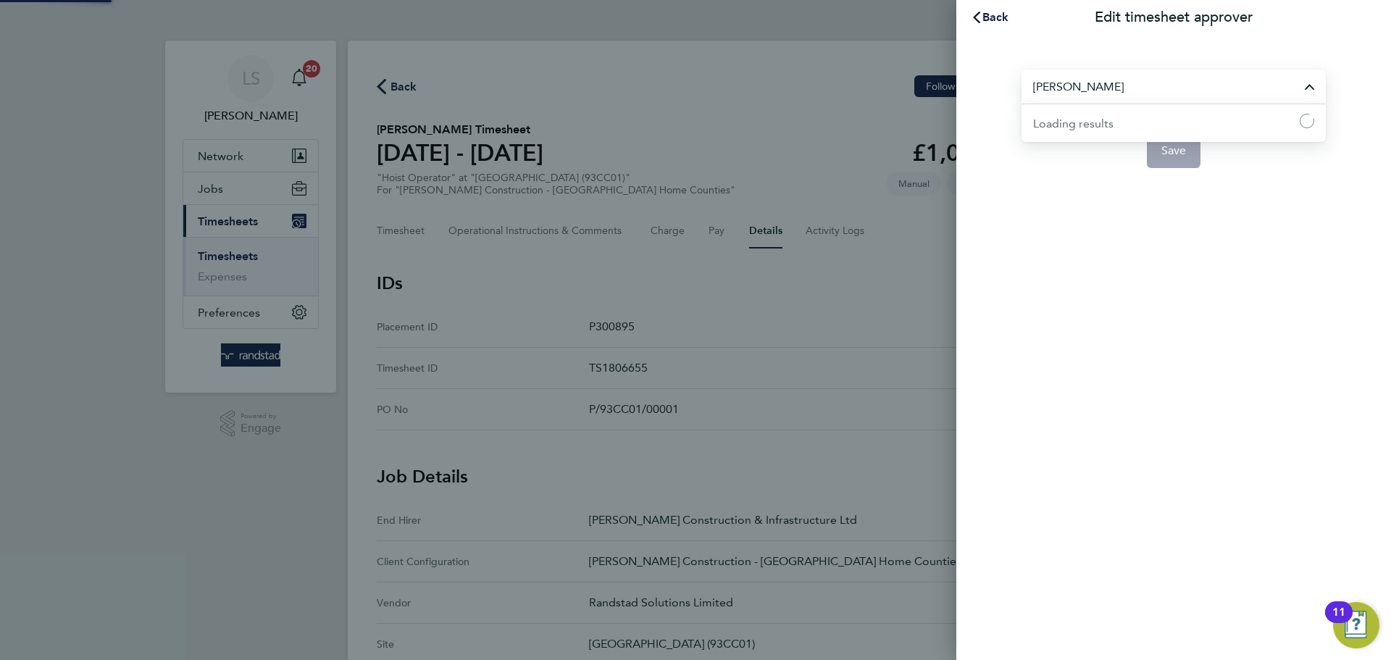
click at [1084, 93] on input "[PERSON_NAME]" at bounding box center [1174, 87] width 304 height 34
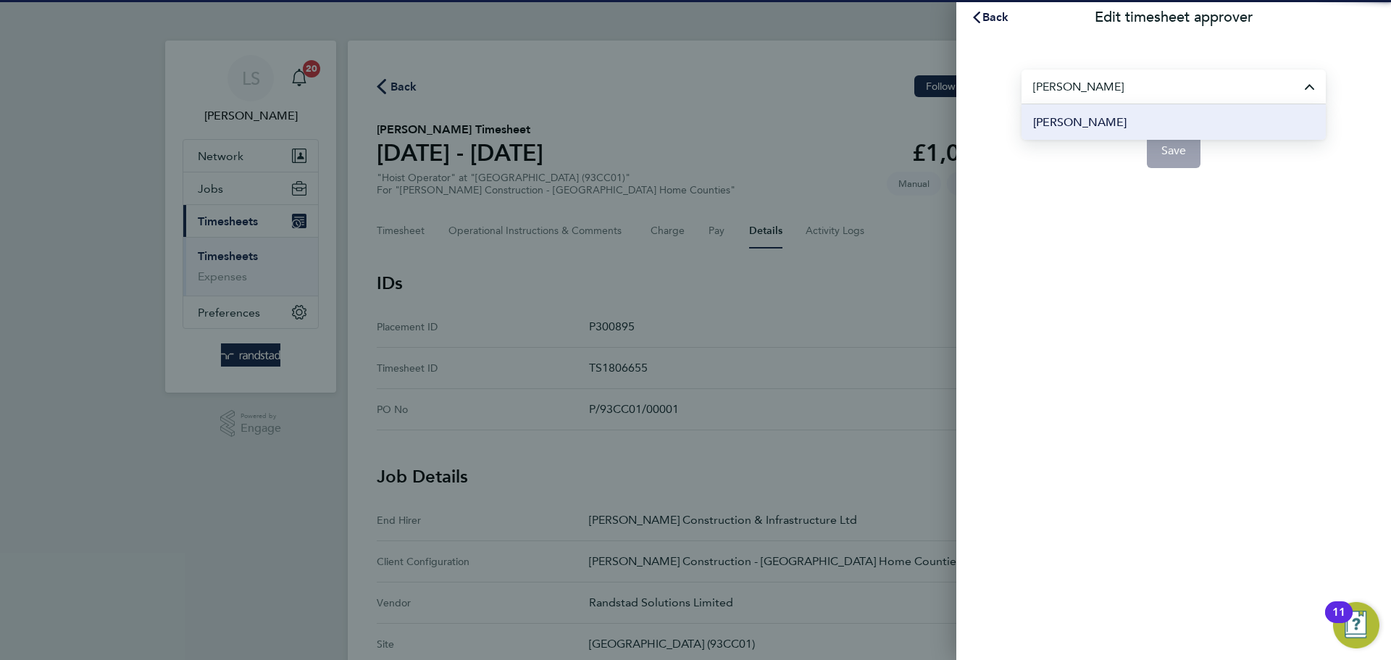
click at [1098, 124] on span "[PERSON_NAME]" at bounding box center [1079, 122] width 93 height 17
type input "[PERSON_NAME]"
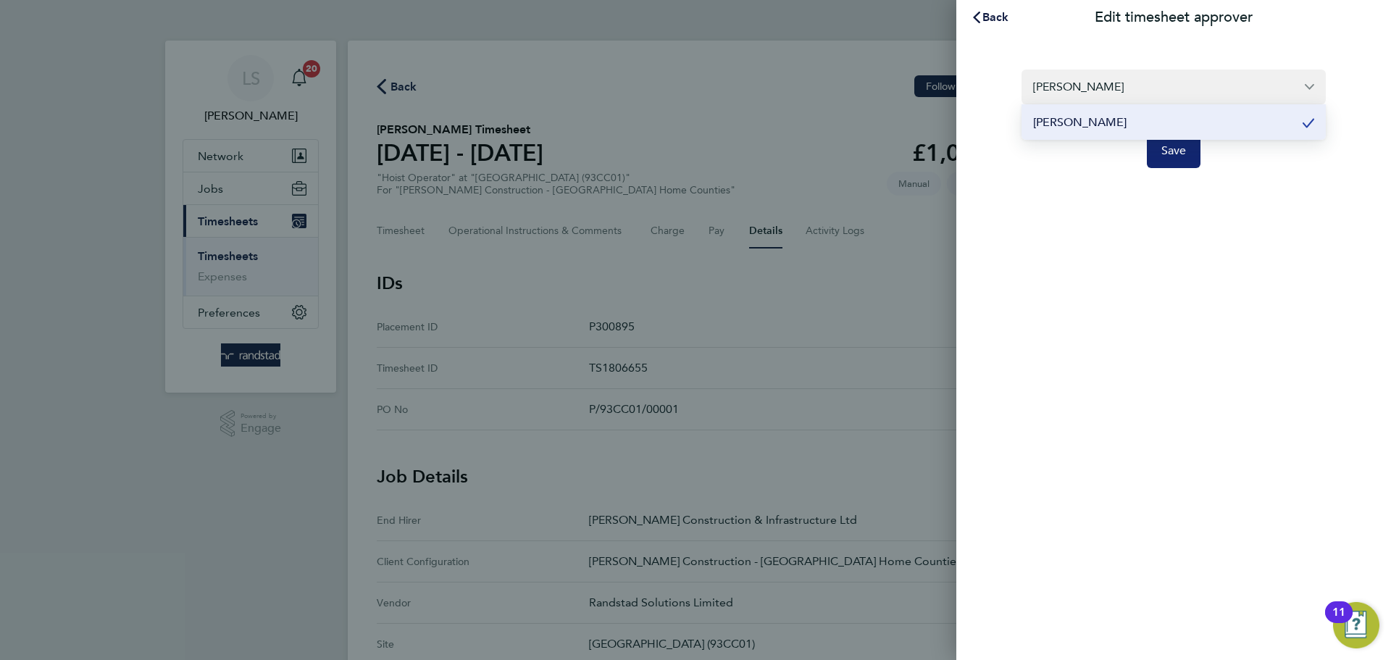
click at [1182, 138] on button "Save" at bounding box center [1174, 150] width 54 height 35
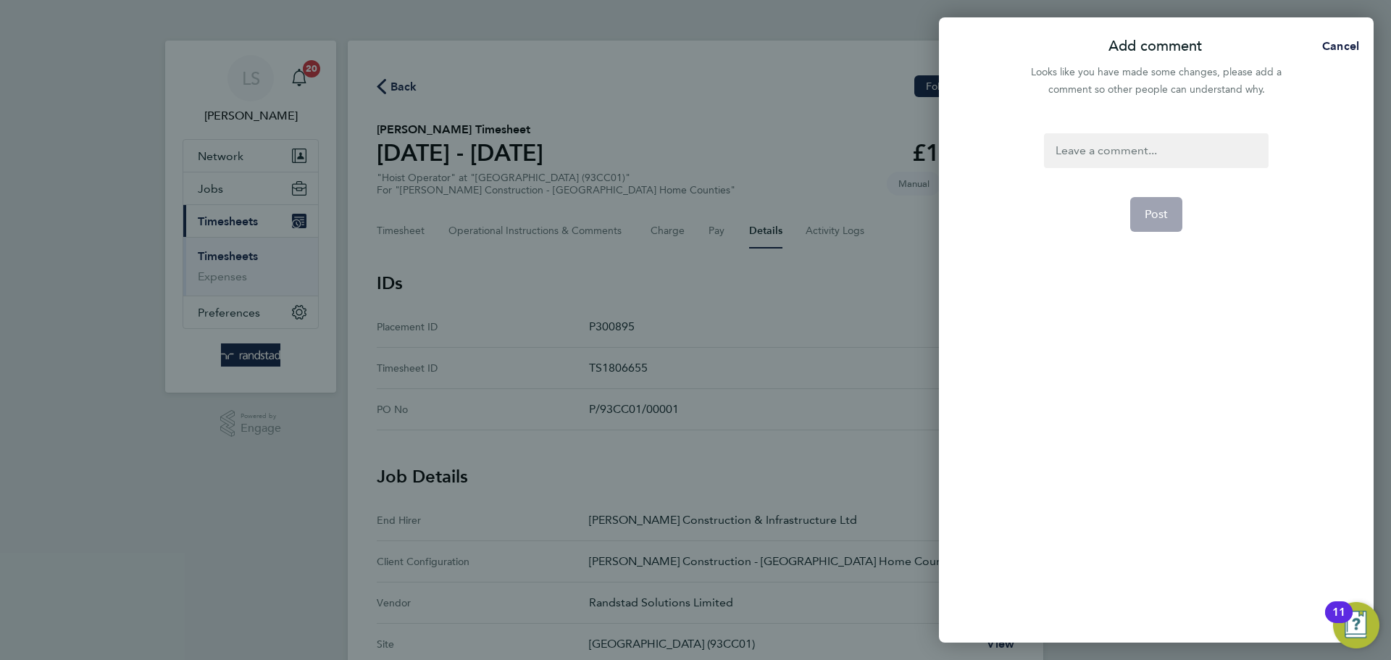
click at [1179, 138] on div at bounding box center [1156, 150] width 224 height 35
click at [1177, 141] on div at bounding box center [1156, 150] width 224 height 35
click at [1171, 195] on form "t/s approver Post" at bounding box center [1155, 297] width 235 height 328
click at [1168, 197] on button "Post" at bounding box center [1156, 214] width 53 height 35
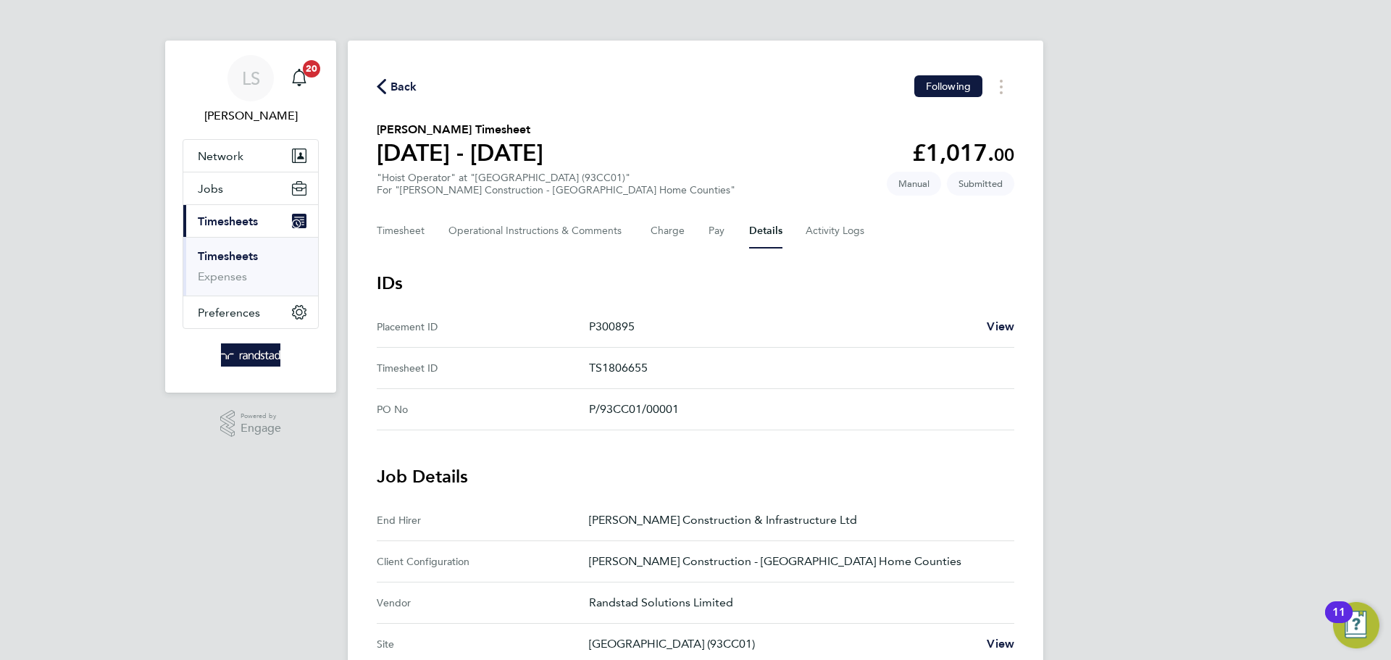
click at [416, 75] on div "Back Following" at bounding box center [696, 86] width 638 height 22
click at [415, 88] on span "Back" at bounding box center [404, 86] width 27 height 17
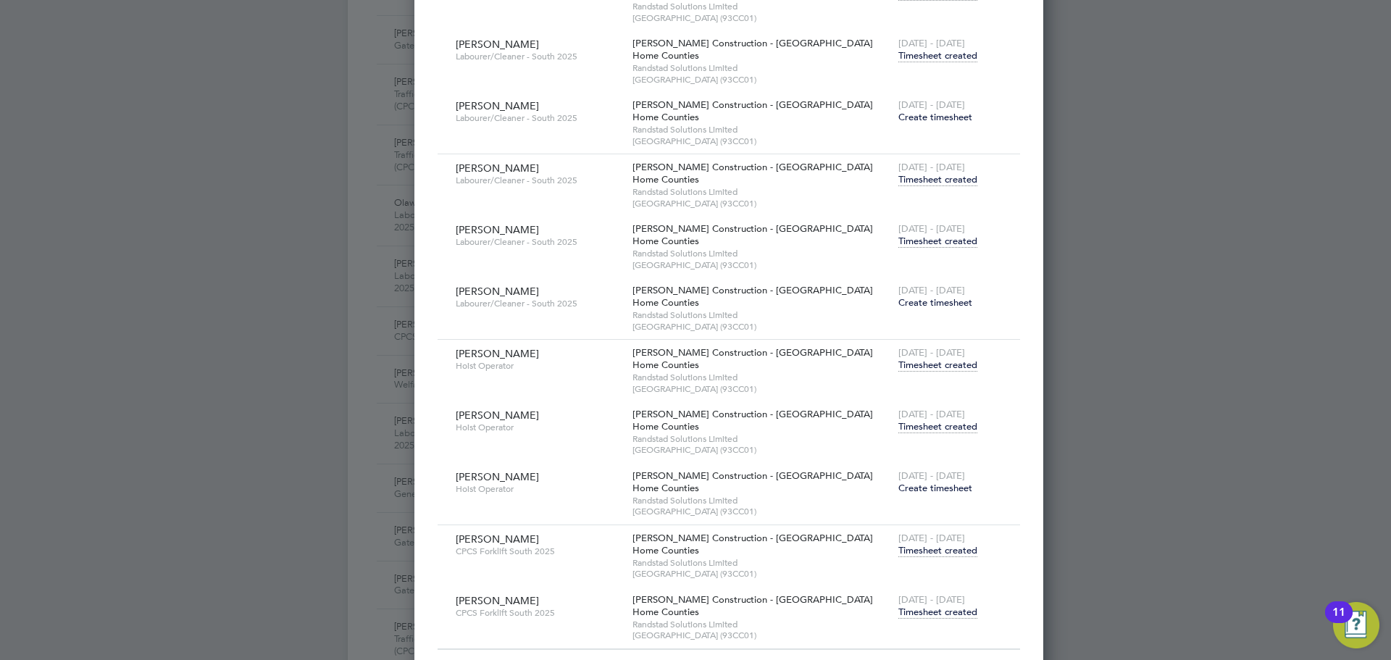
click at [898, 241] on span "Timesheet created" at bounding box center [937, 241] width 79 height 13
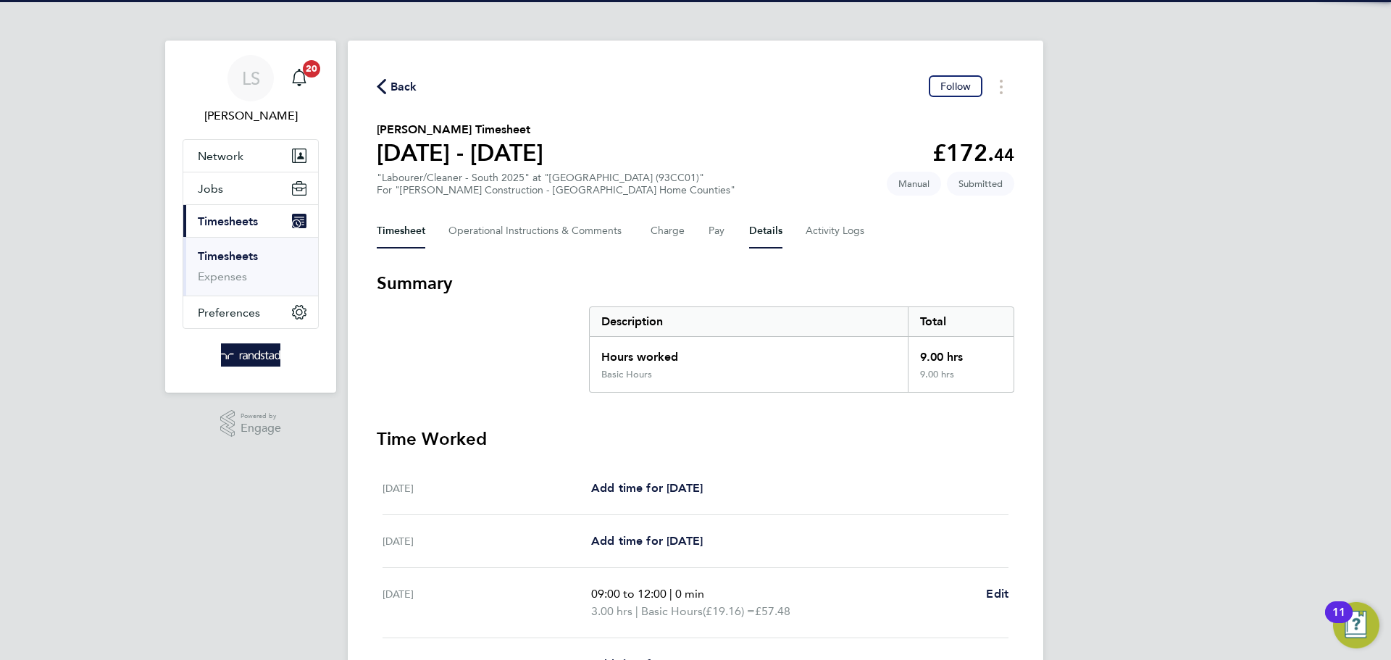
click at [762, 237] on button "Details" at bounding box center [765, 231] width 33 height 35
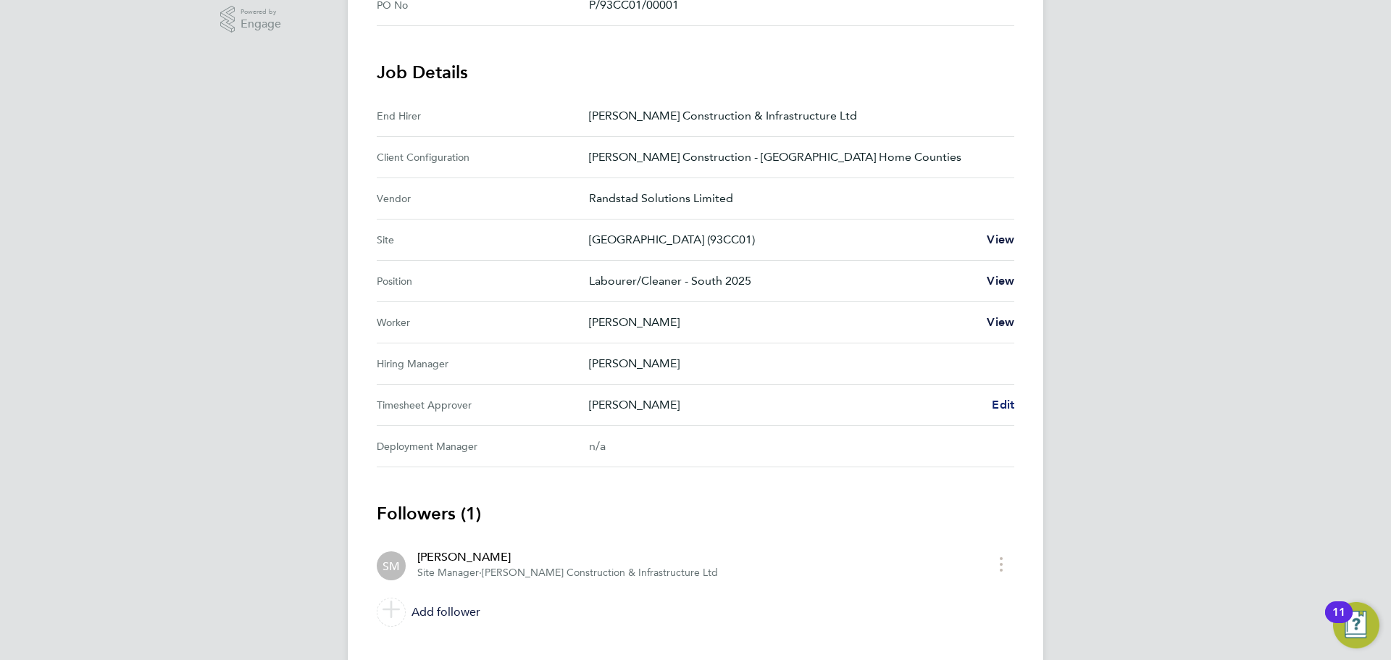
click at [1002, 402] on span "Edit" at bounding box center [1003, 405] width 22 height 14
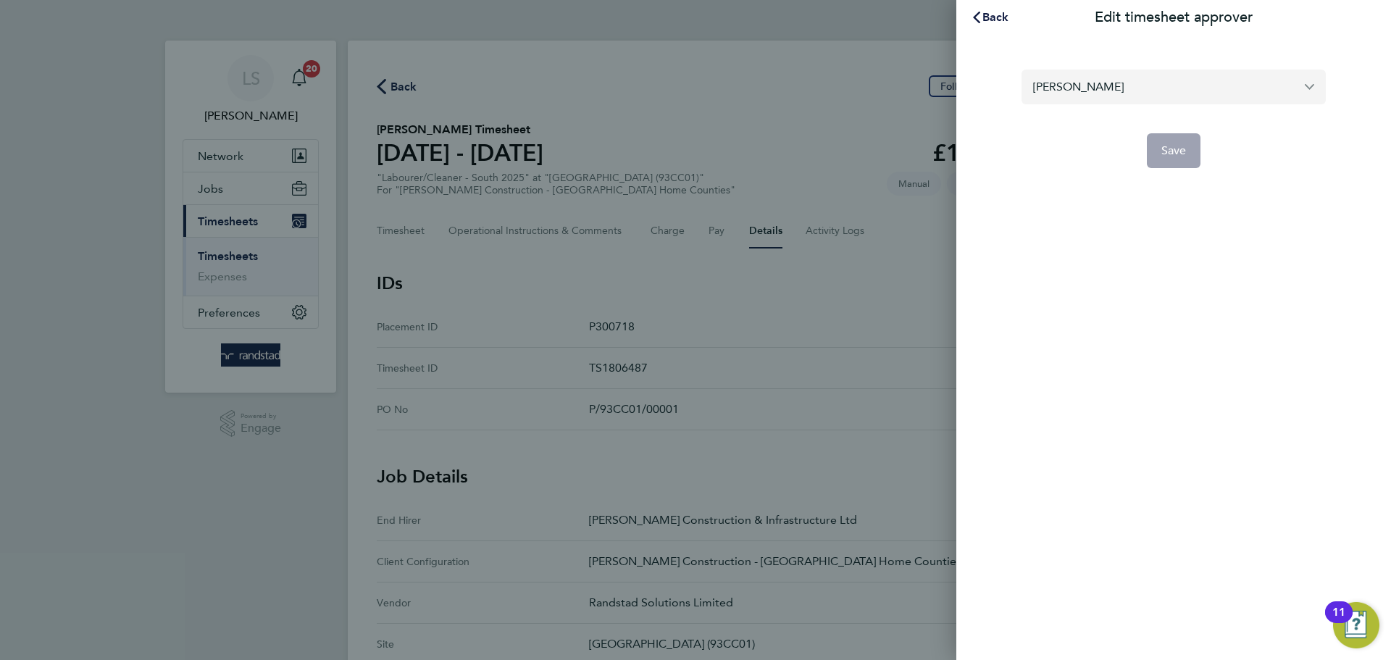
click at [1093, 75] on input "[PERSON_NAME]" at bounding box center [1174, 87] width 304 height 34
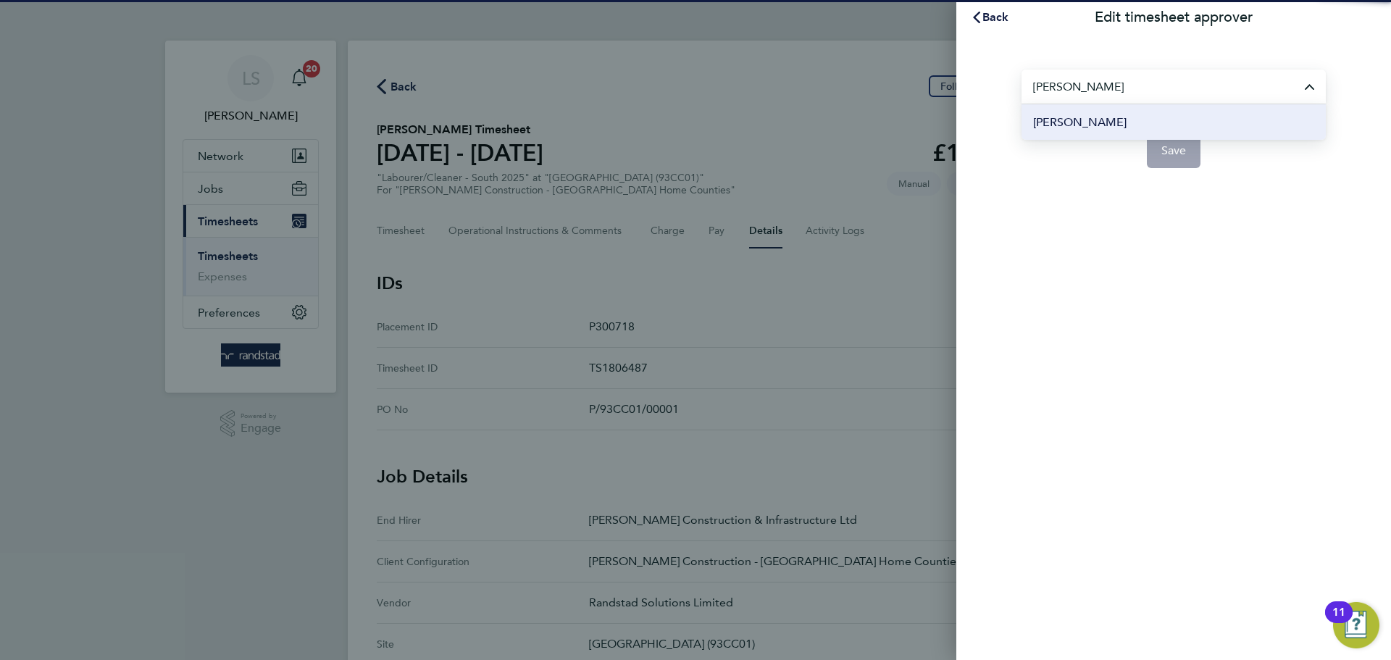
click at [1085, 118] on span "[PERSON_NAME]" at bounding box center [1079, 122] width 93 height 17
type input "[PERSON_NAME]"
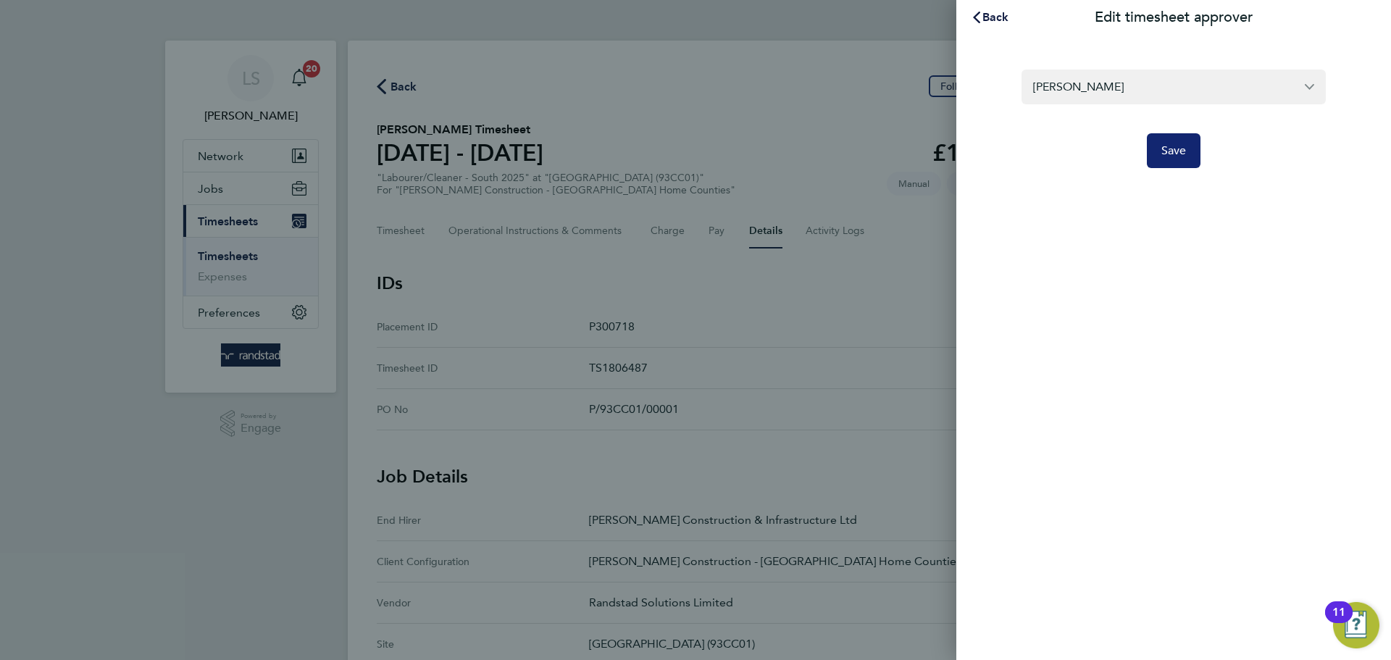
click at [1190, 162] on button "Save" at bounding box center [1174, 150] width 54 height 35
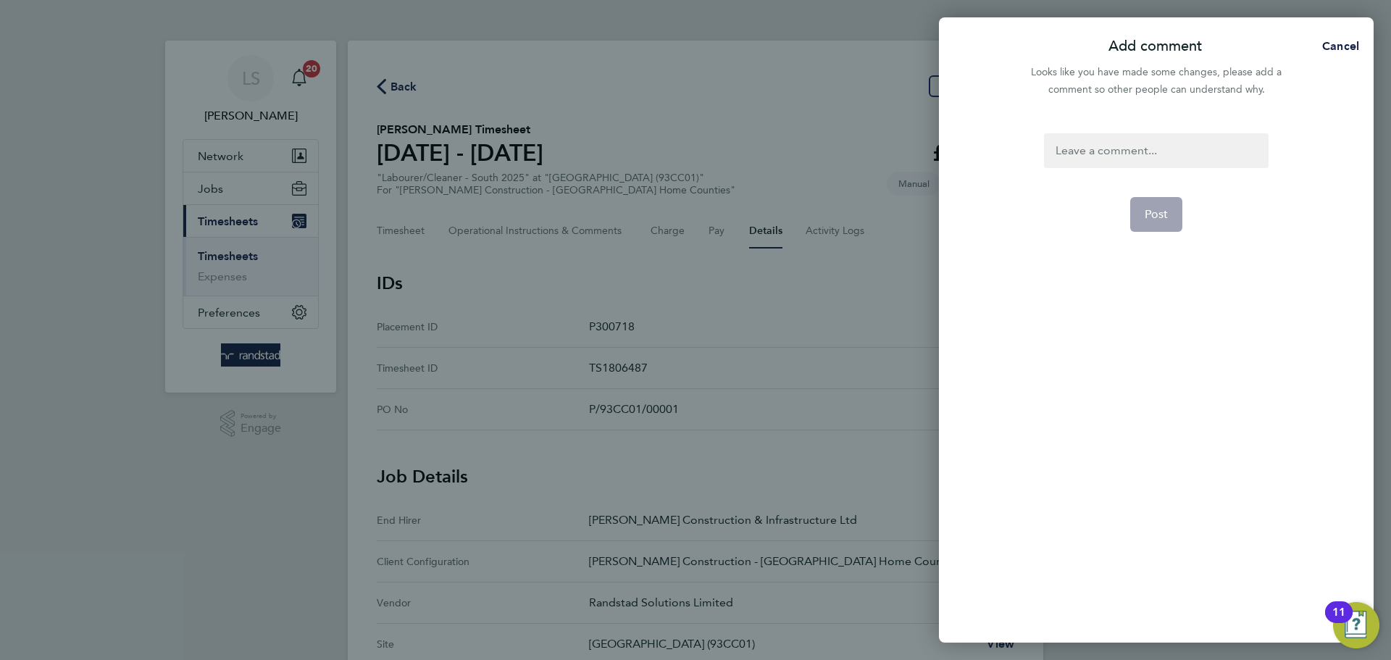
click at [1184, 160] on div at bounding box center [1156, 150] width 224 height 35
click at [1171, 222] on button "Post" at bounding box center [1156, 214] width 53 height 35
